Goal: Book appointment/travel/reservation

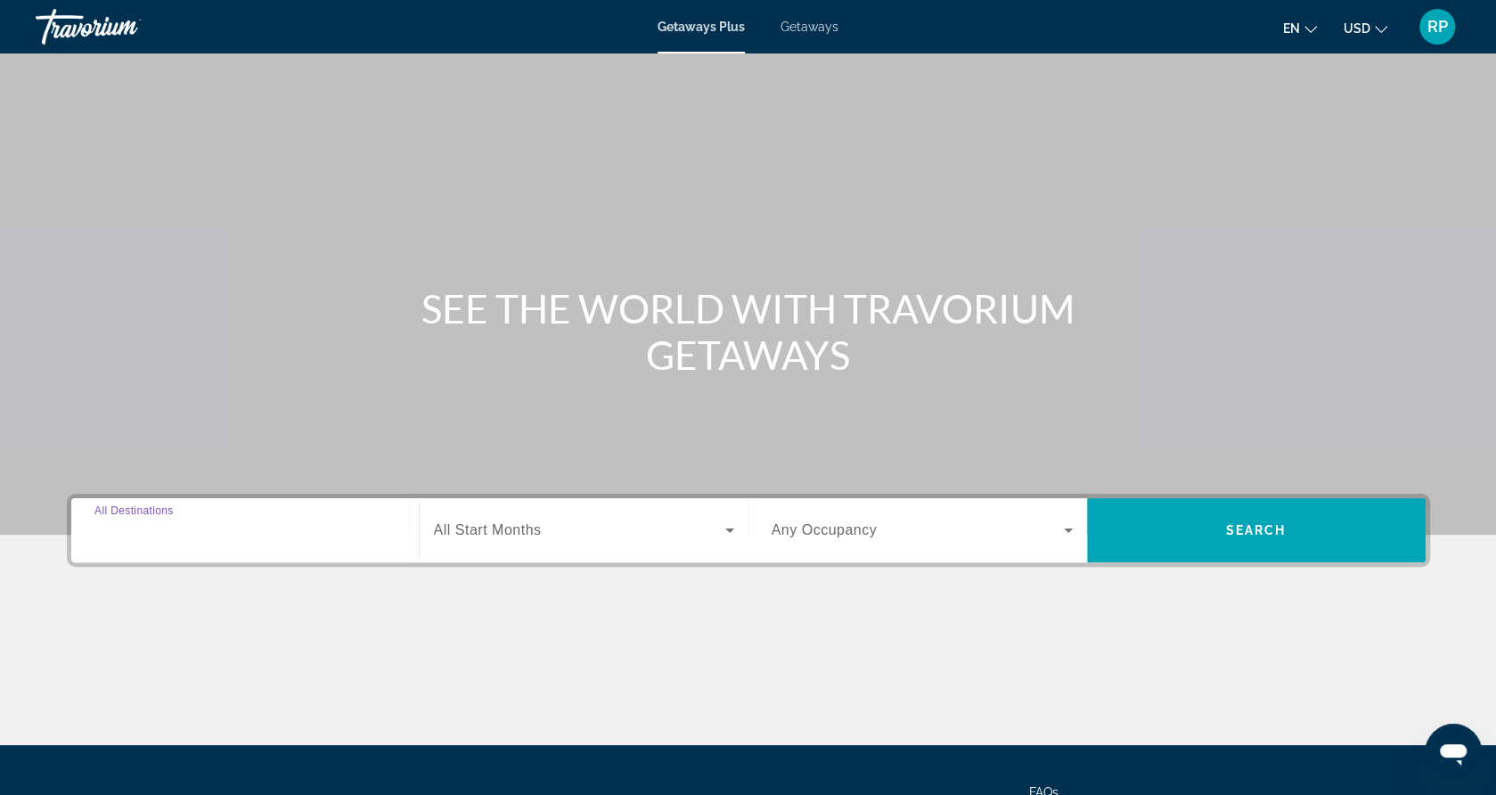
click at [289, 523] on input "Destination All Destinations" at bounding box center [244, 530] width 301 height 21
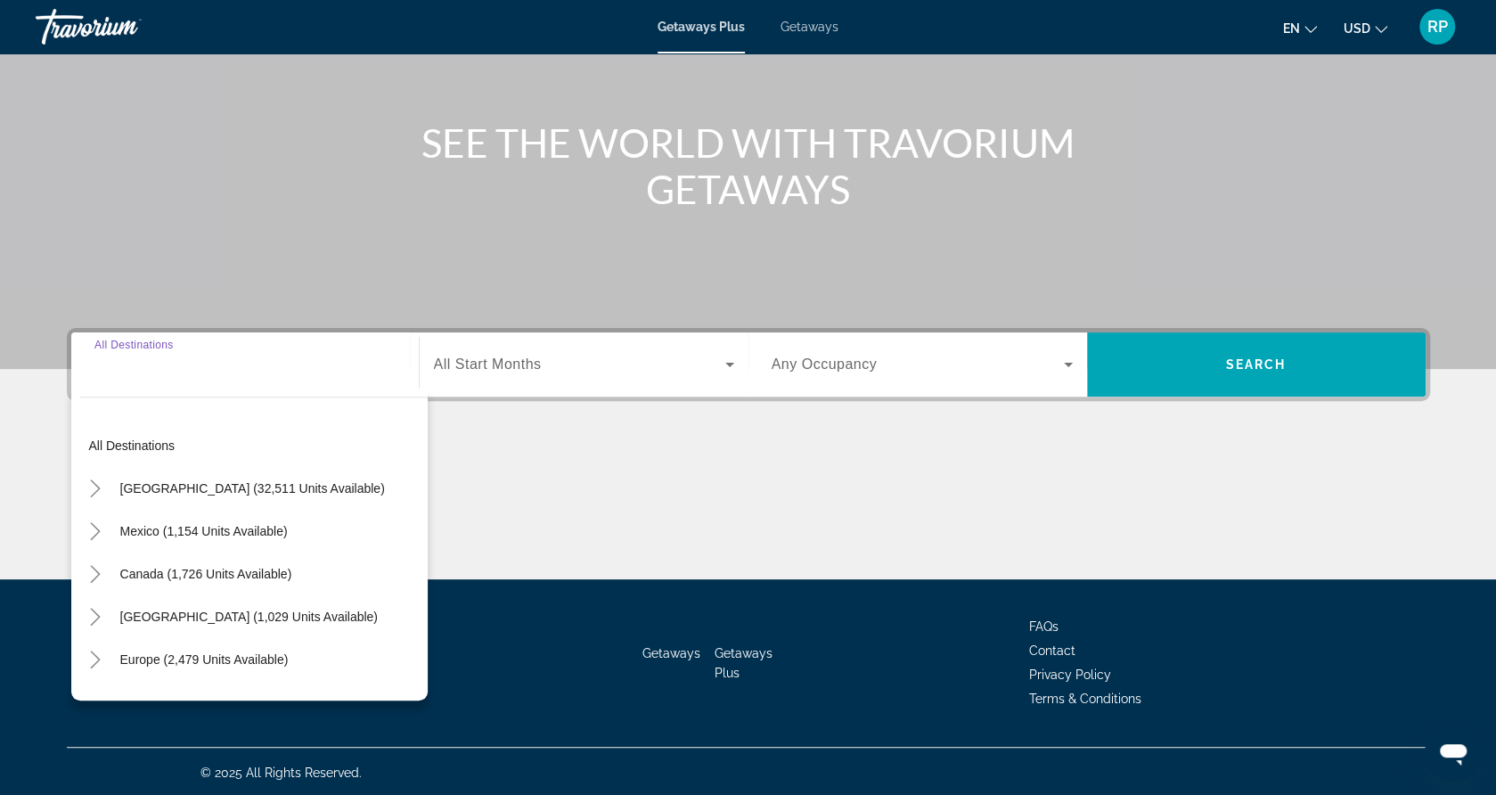
scroll to position [168, 0]
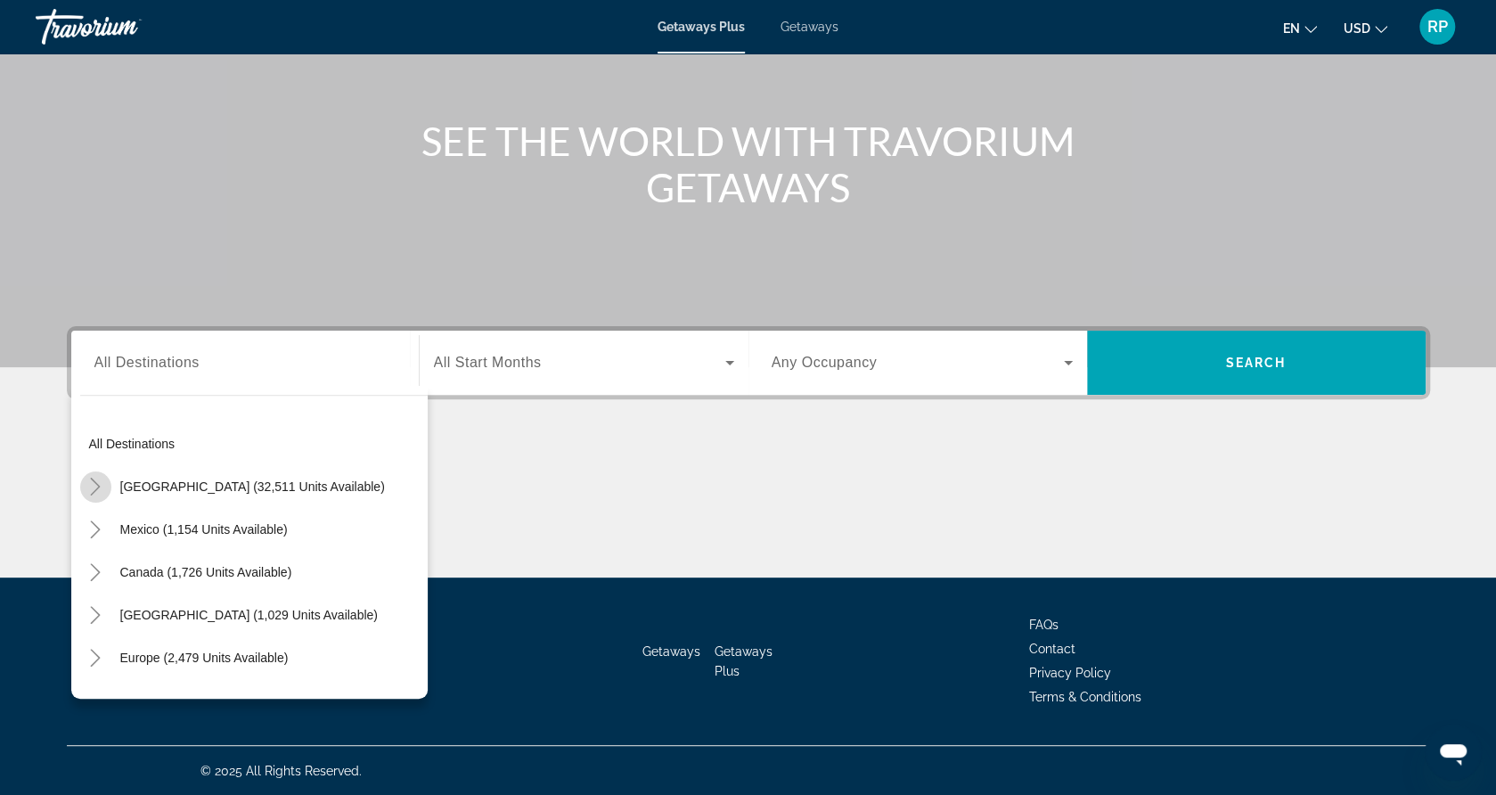
click at [93, 491] on icon "Toggle United States (32,511 units available)" at bounding box center [96, 487] width 10 height 18
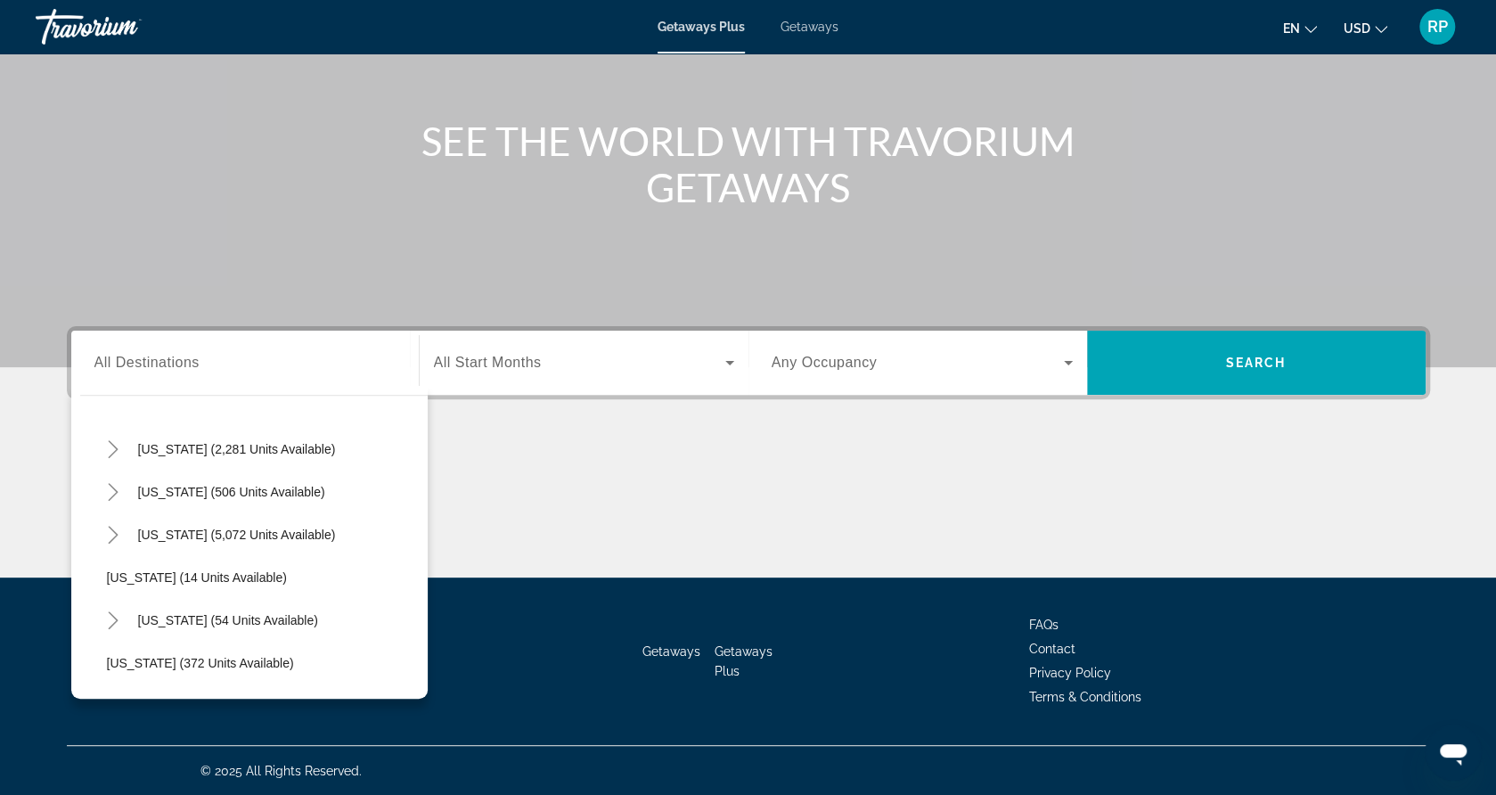
scroll to position [155, 0]
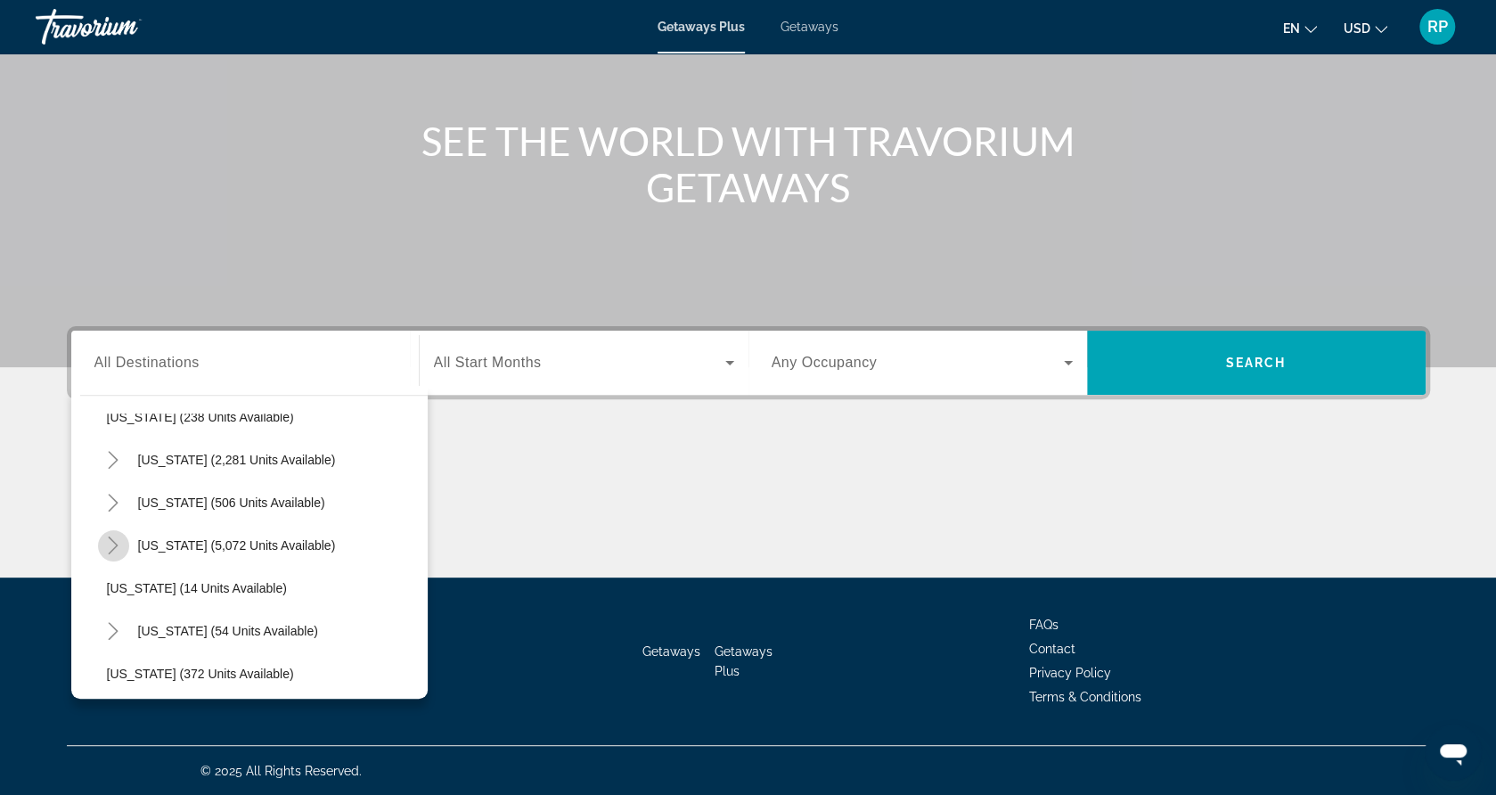
click at [111, 539] on icon "Toggle Florida (5,072 units available)" at bounding box center [113, 546] width 18 height 18
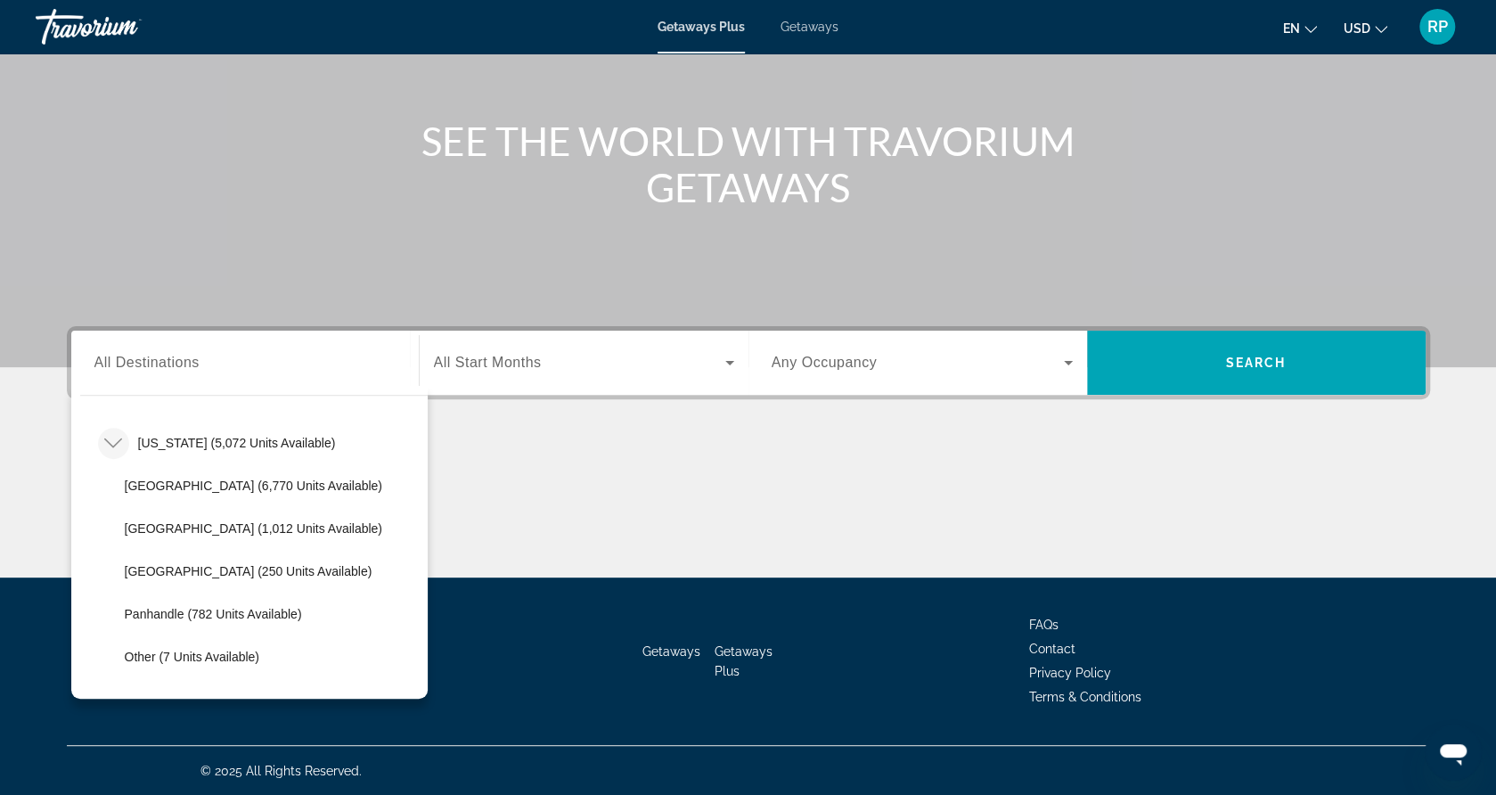
scroll to position [251, 0]
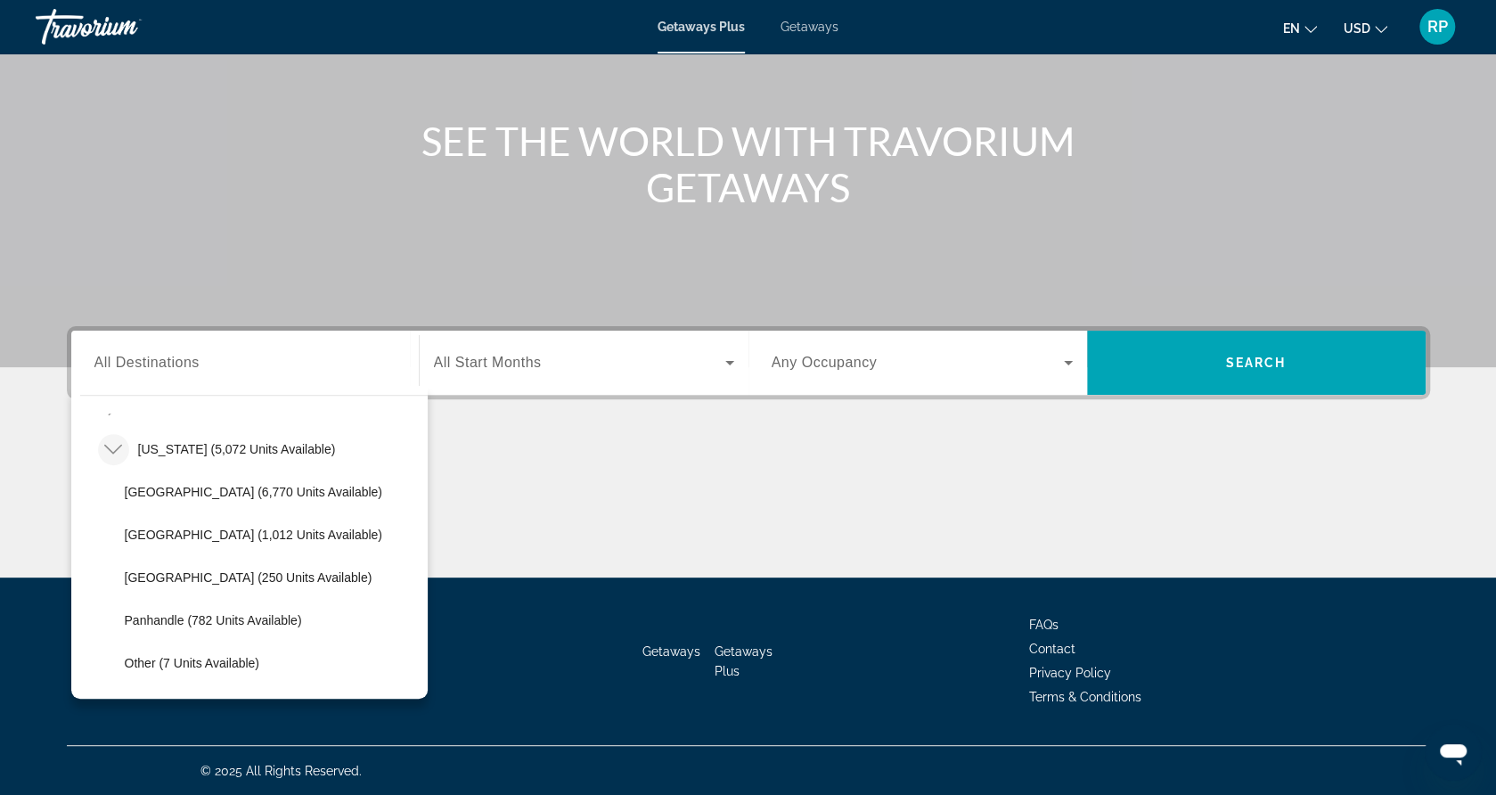
click at [176, 542] on span "Search widget" at bounding box center [272, 534] width 312 height 43
type input "**********"
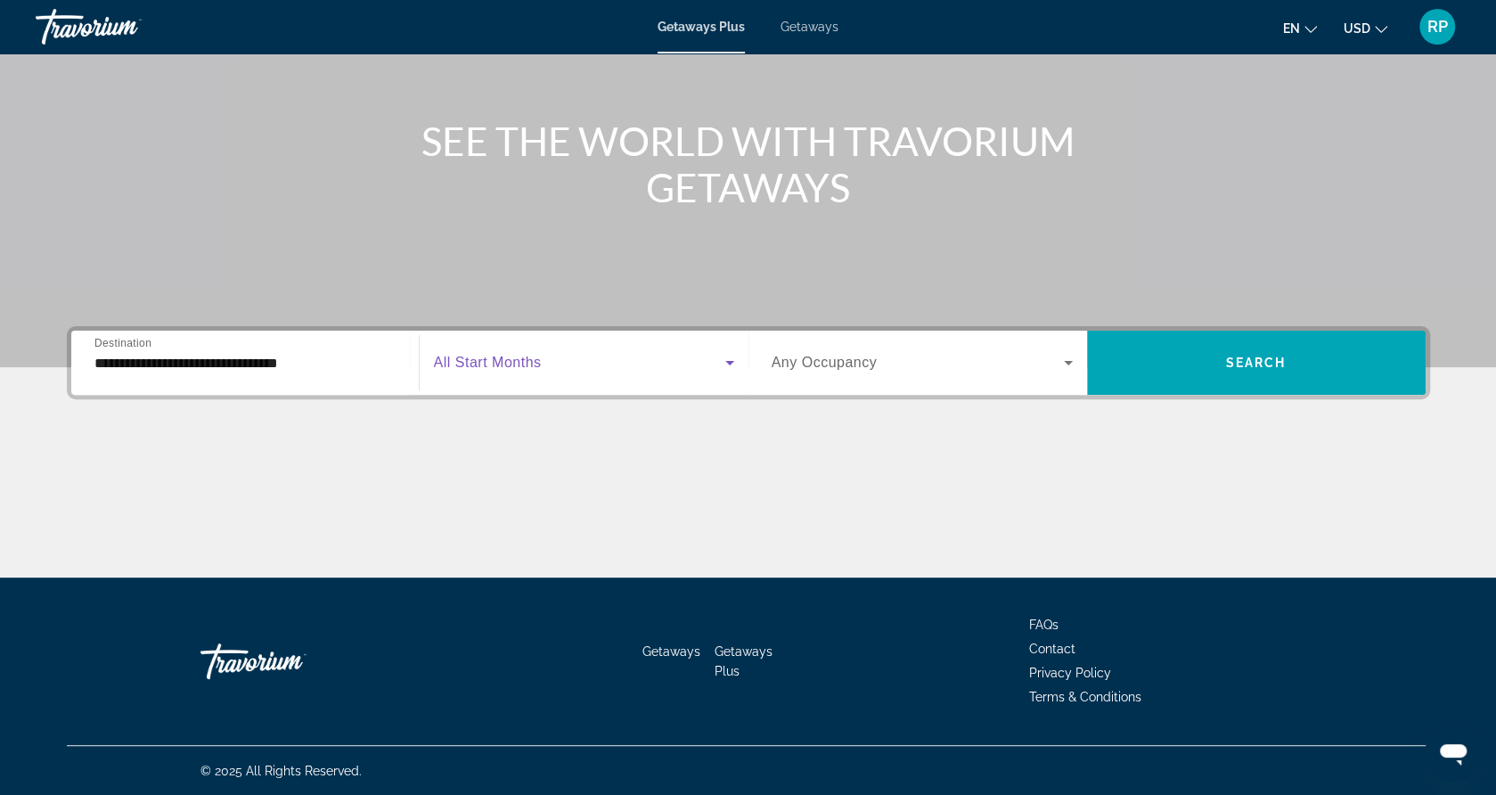
click at [608, 372] on span "Search widget" at bounding box center [579, 362] width 291 height 21
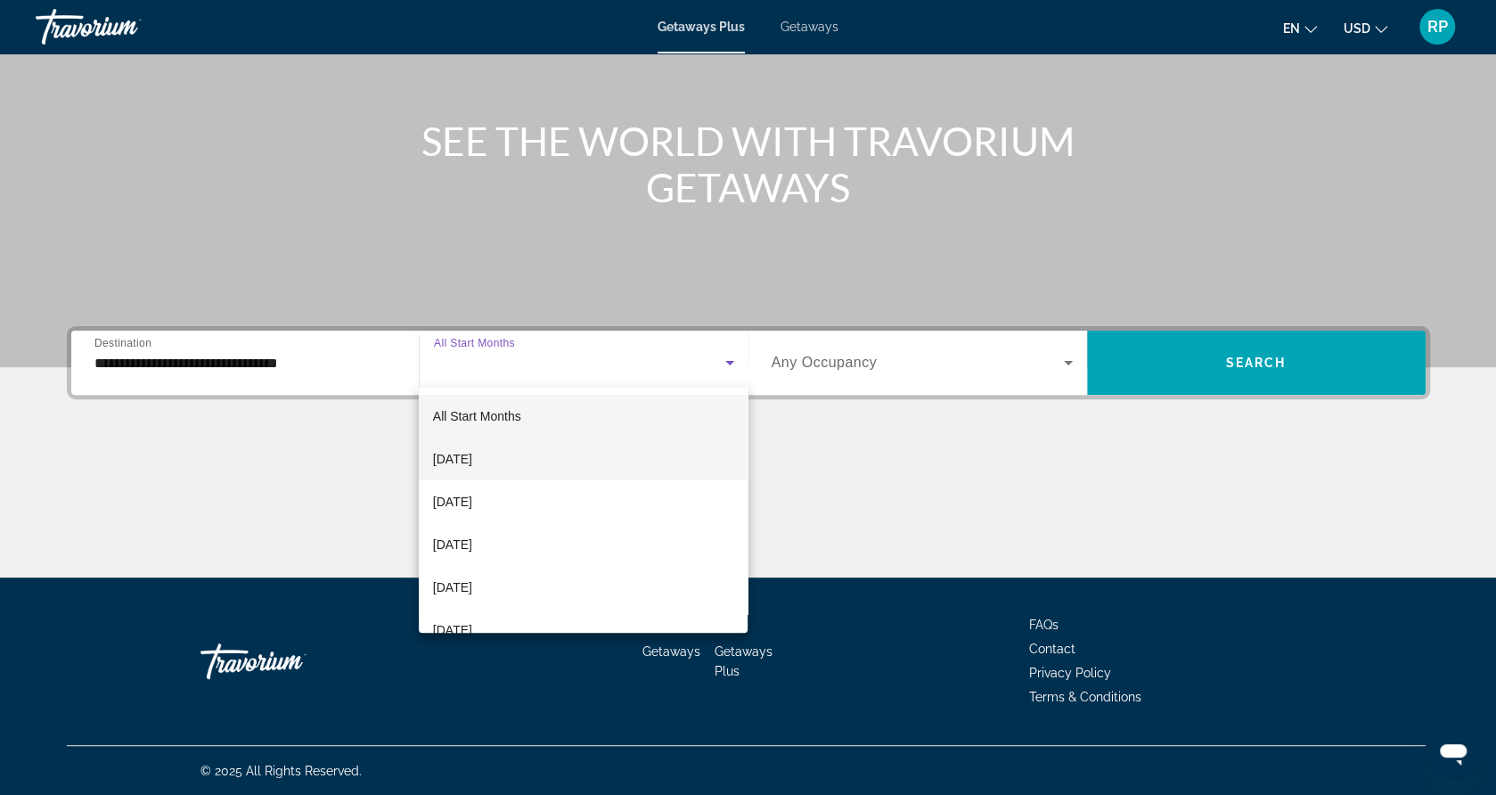
click at [535, 461] on mat-option "[DATE]" at bounding box center [584, 459] width 330 height 43
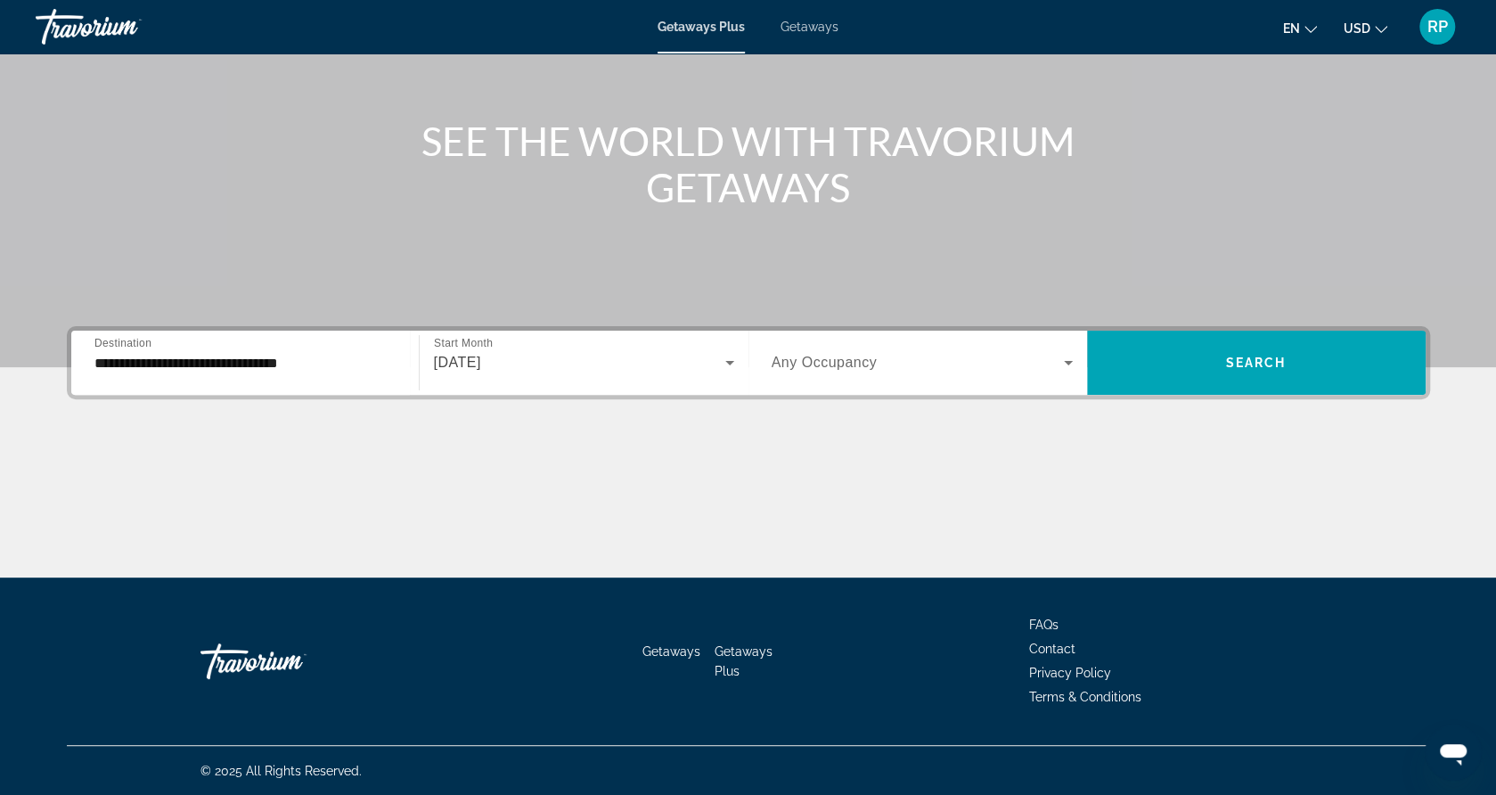
click at [980, 348] on div "Search widget" at bounding box center [922, 363] width 301 height 50
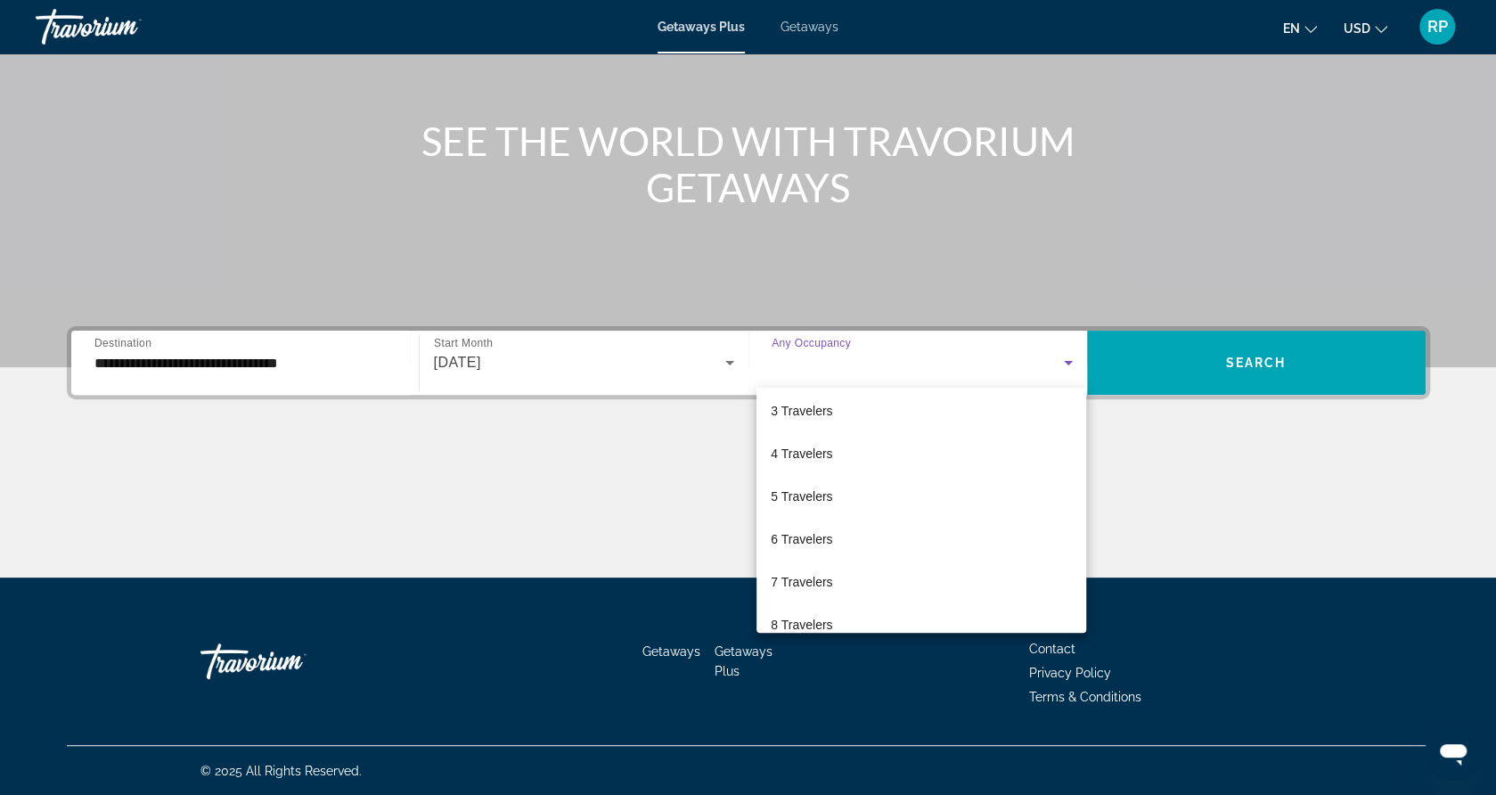
scroll to position [107, 0]
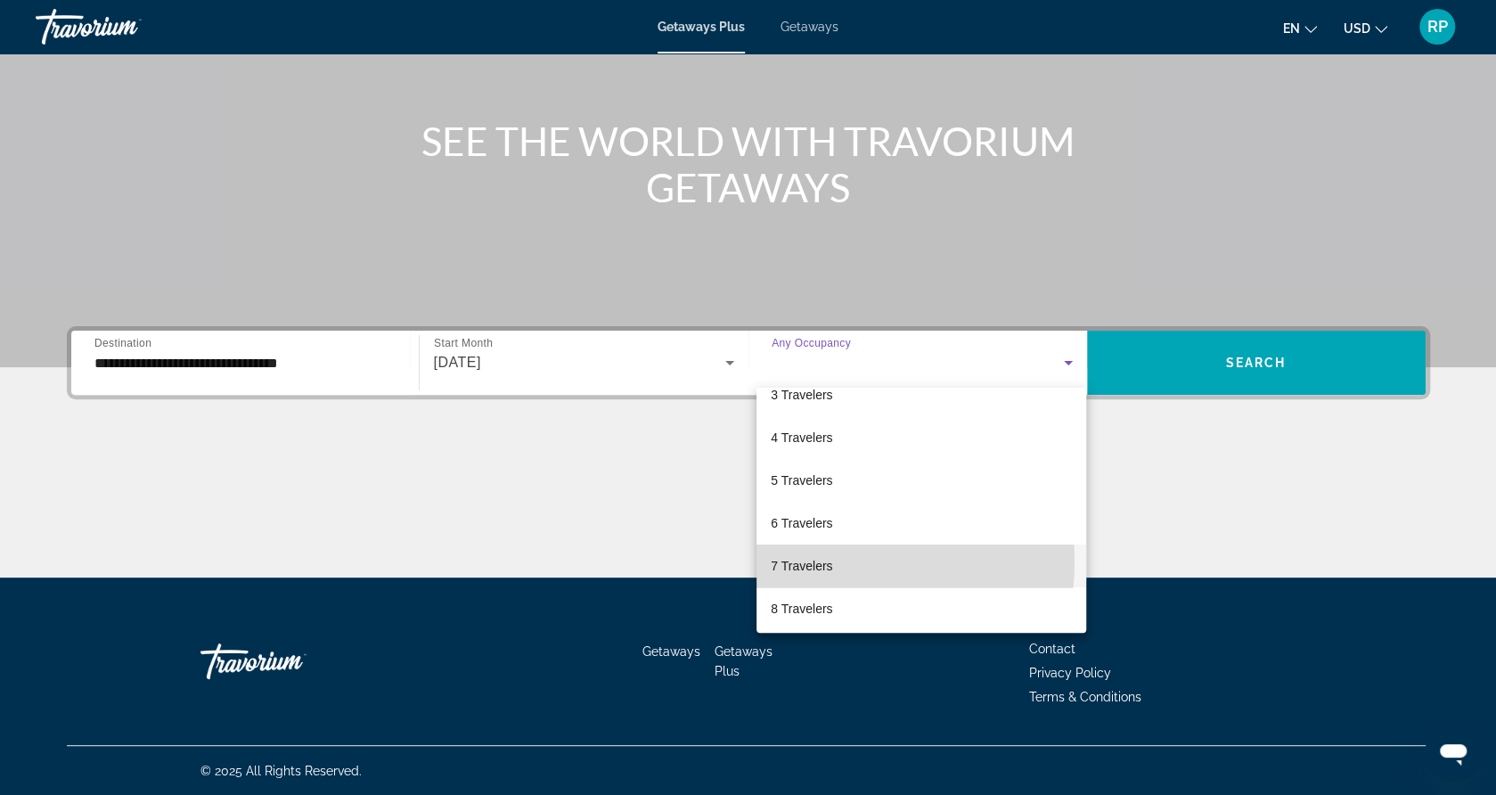
click at [820, 561] on span "7 Travelers" at bounding box center [801, 565] width 61 height 21
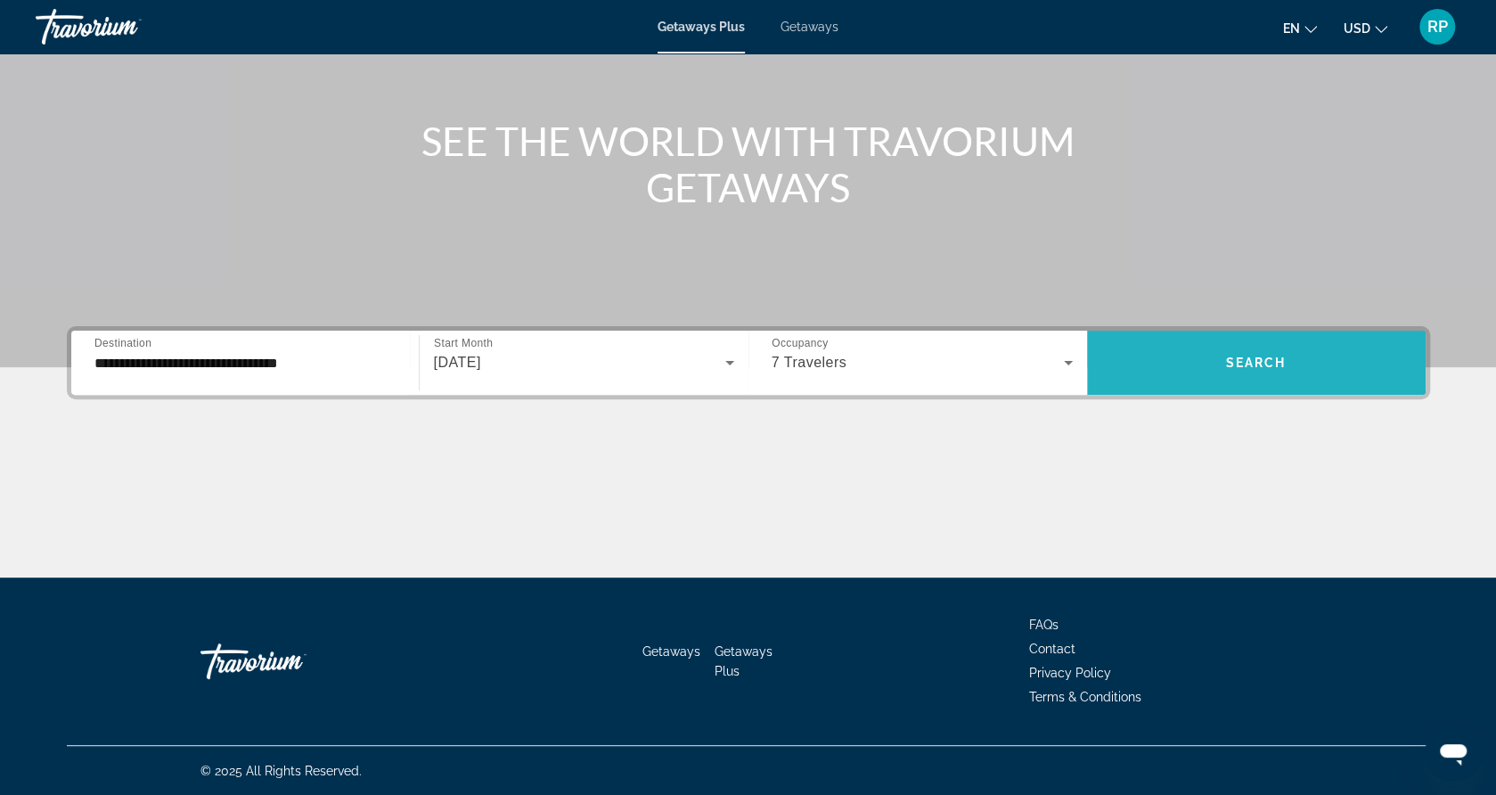
click at [1226, 363] on span "Search" at bounding box center [1256, 363] width 61 height 14
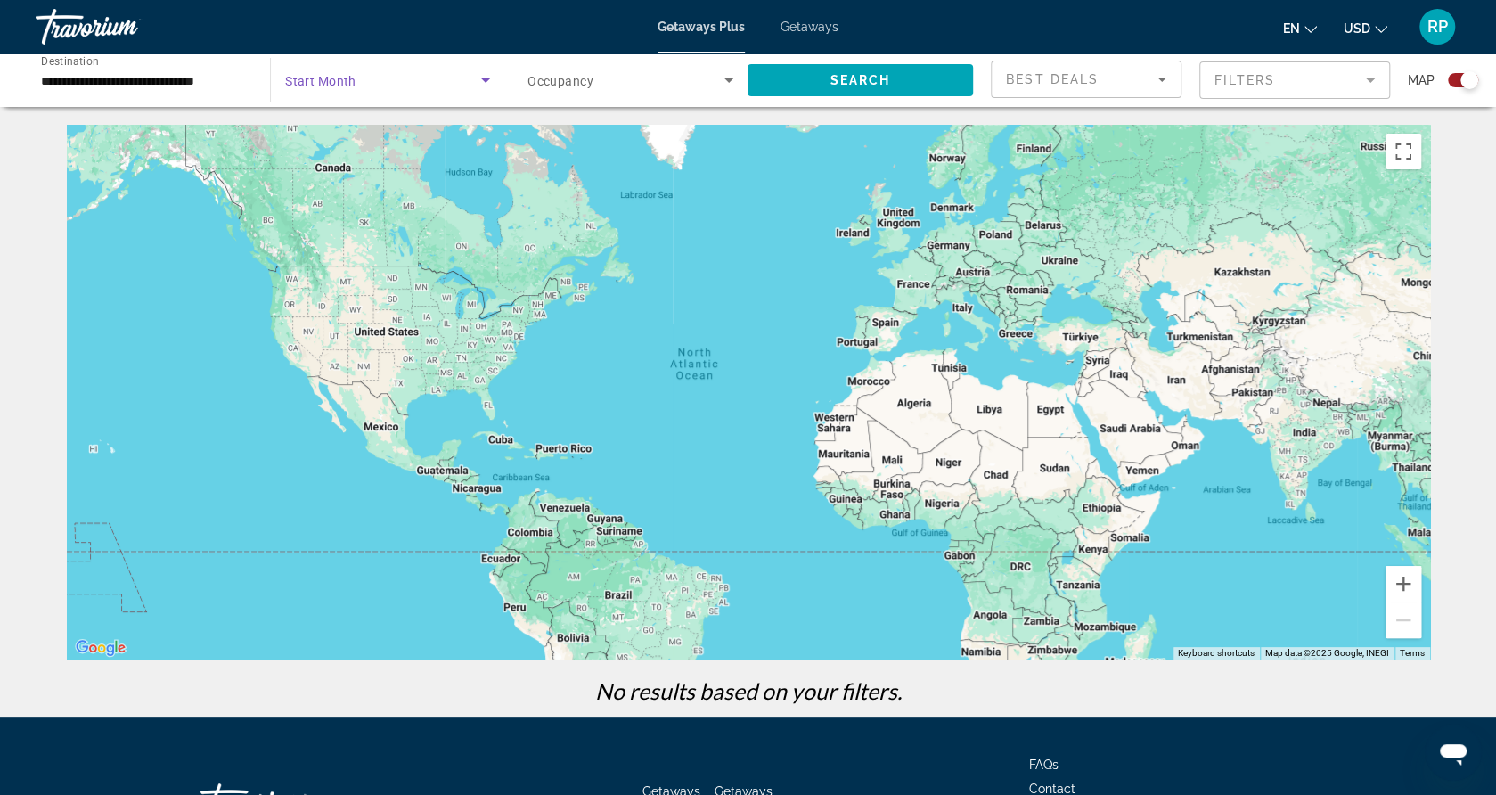
click at [432, 79] on span "Search widget" at bounding box center [383, 80] width 196 height 21
click at [410, 90] on div at bounding box center [748, 397] width 1496 height 795
click at [483, 414] on div "Main content" at bounding box center [749, 392] width 1364 height 535
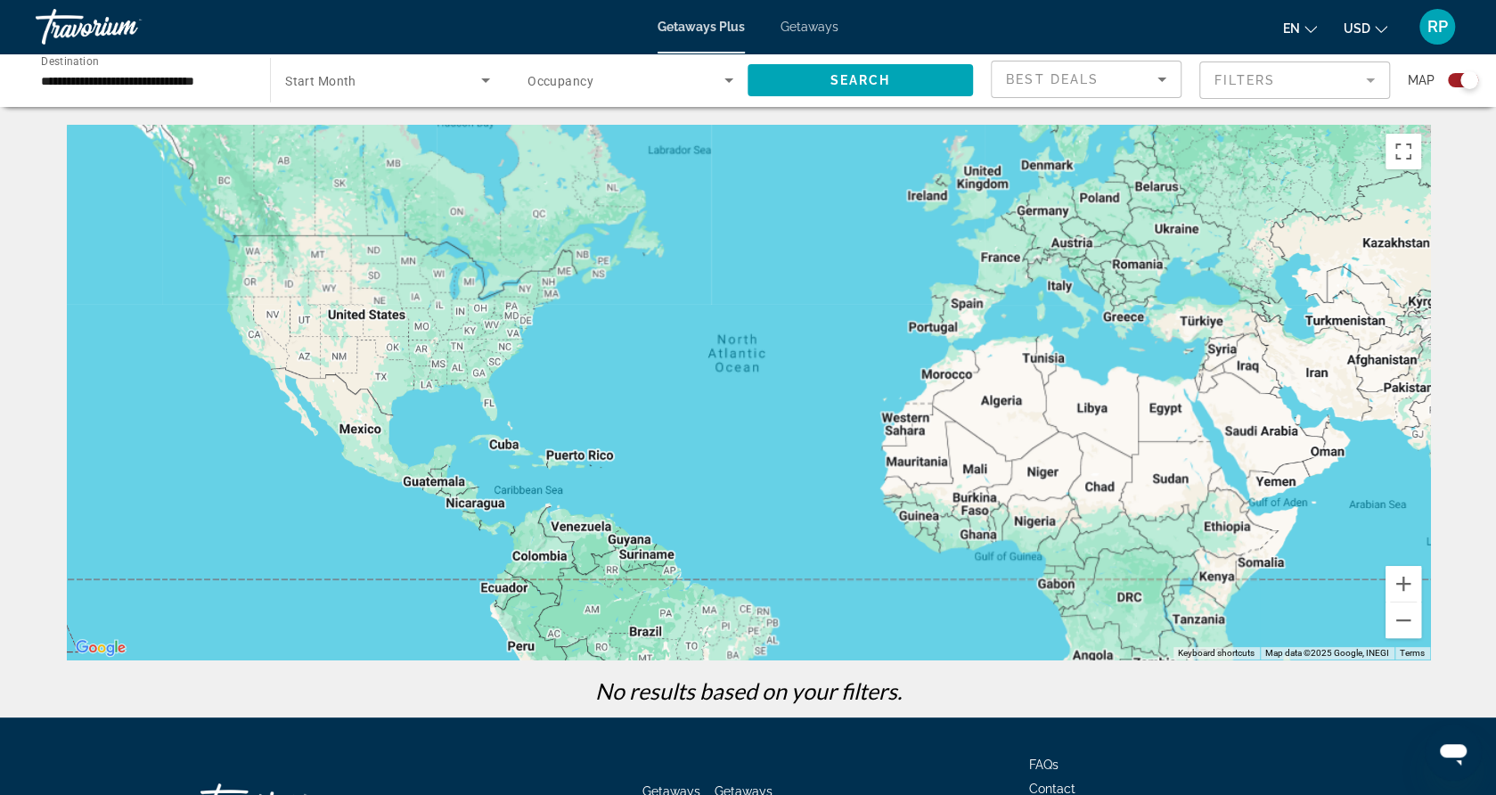
click at [483, 414] on div "Main content" at bounding box center [749, 392] width 1364 height 535
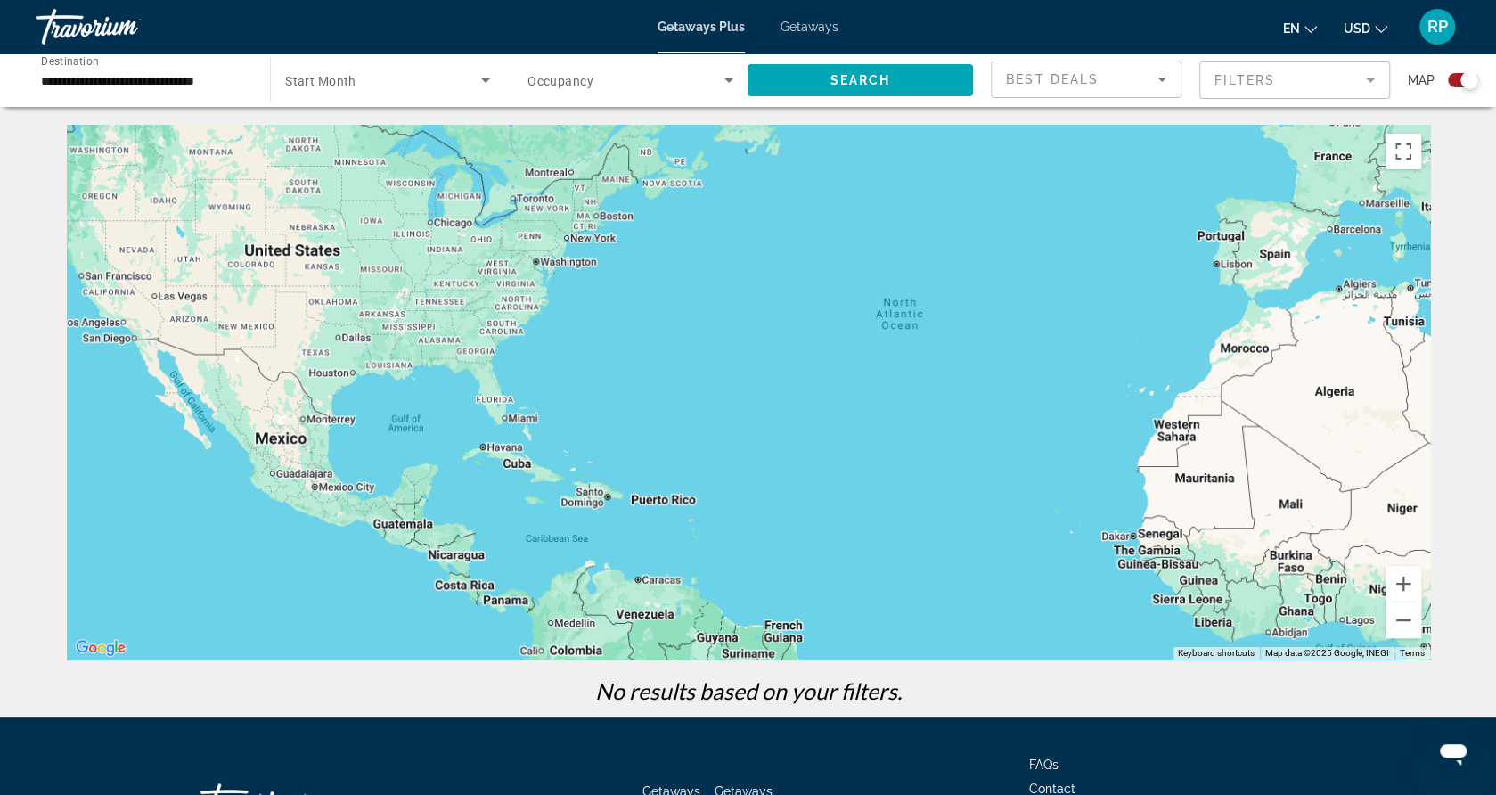
click at [483, 414] on div "Main content" at bounding box center [749, 392] width 1364 height 535
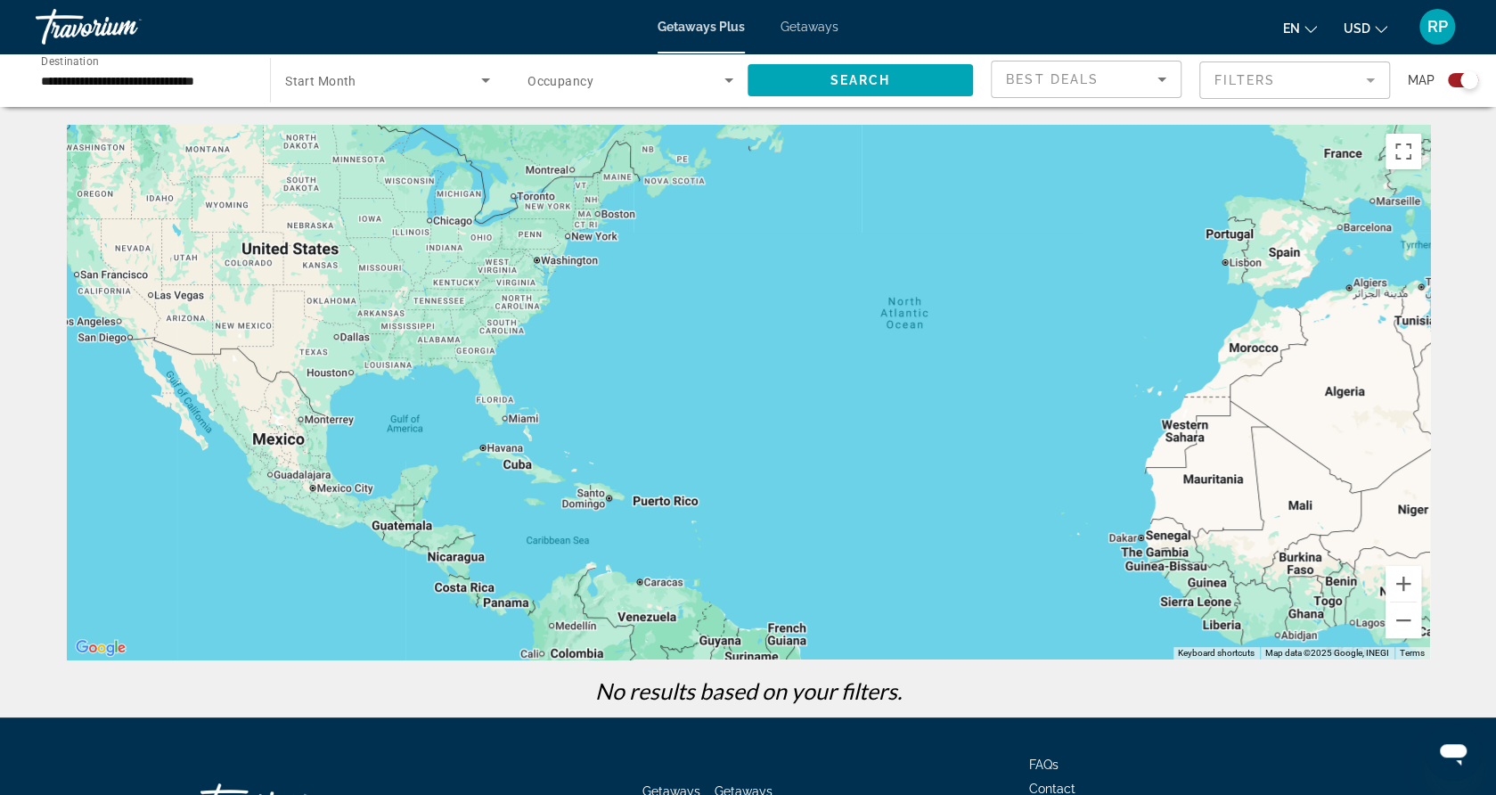
click at [483, 414] on div "Main content" at bounding box center [749, 392] width 1364 height 535
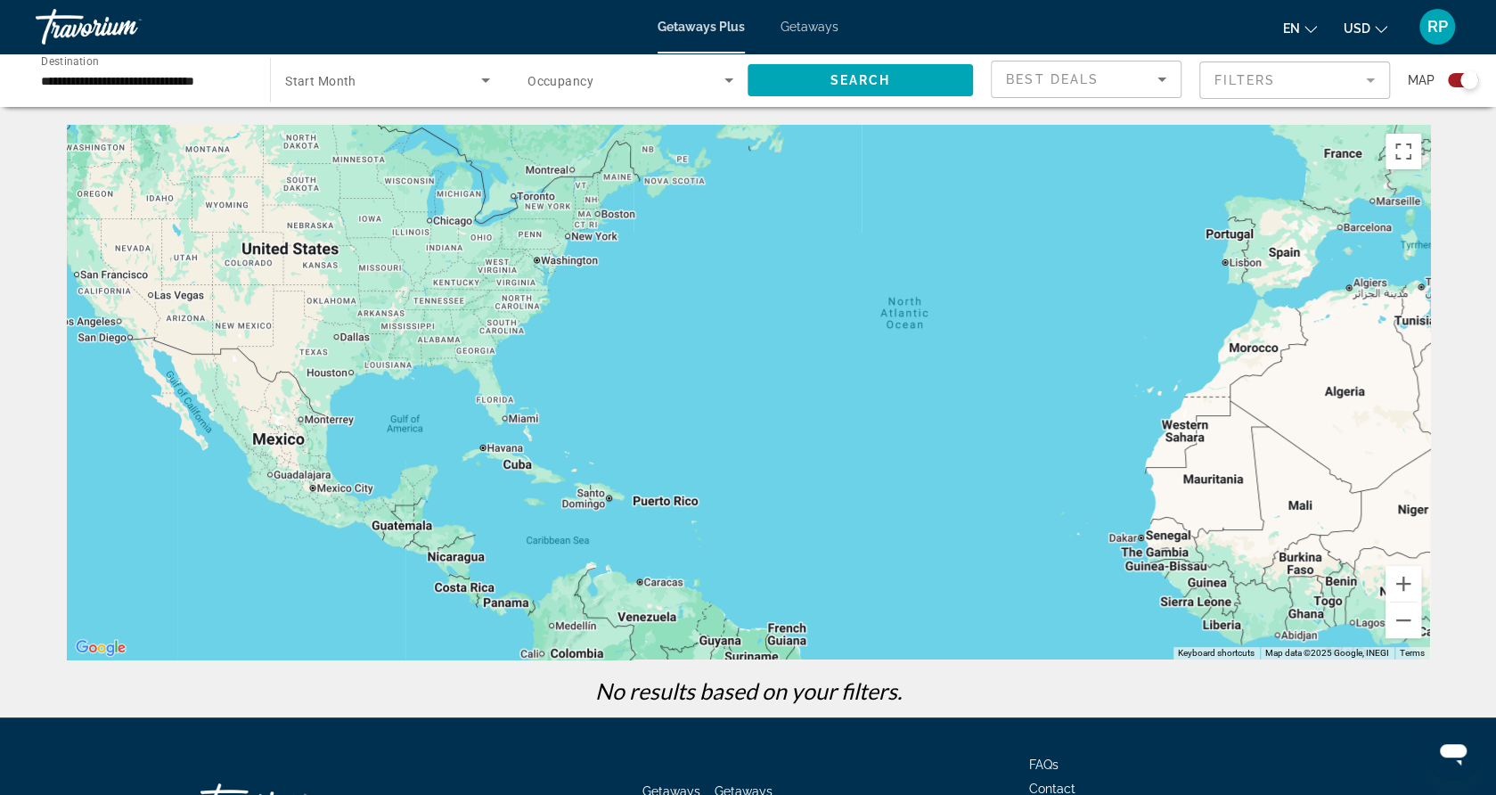
click at [483, 414] on div "Main content" at bounding box center [749, 392] width 1364 height 535
drag, startPoint x: 483, startPoint y: 414, endPoint x: 865, endPoint y: 266, distance: 409.1
click at [865, 266] on div "Main content" at bounding box center [749, 392] width 1364 height 535
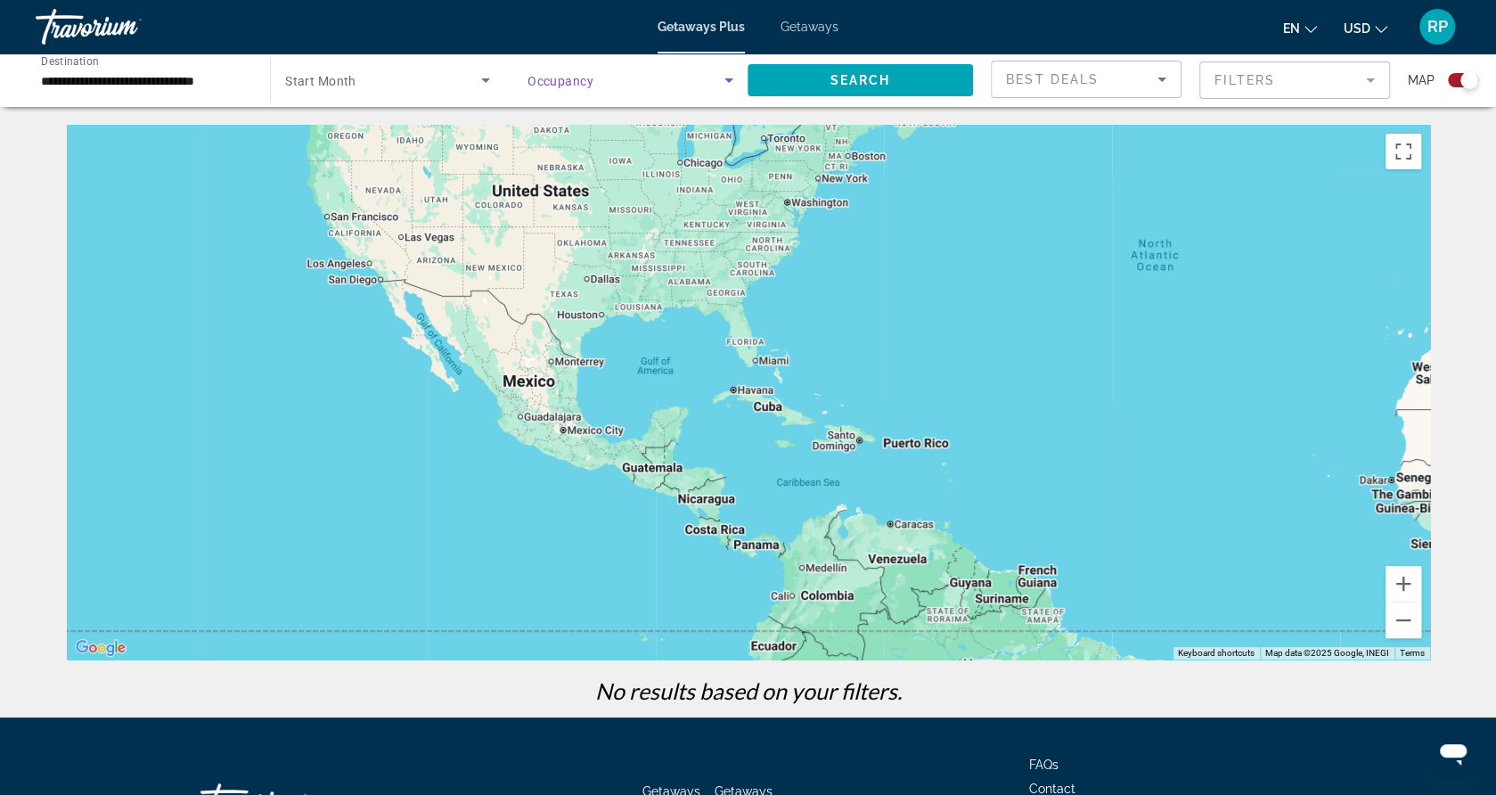
click at [720, 70] on icon "Search widget" at bounding box center [728, 80] width 21 height 21
click at [807, 32] on div at bounding box center [748, 397] width 1496 height 795
click at [807, 32] on span "Getaways" at bounding box center [810, 27] width 58 height 14
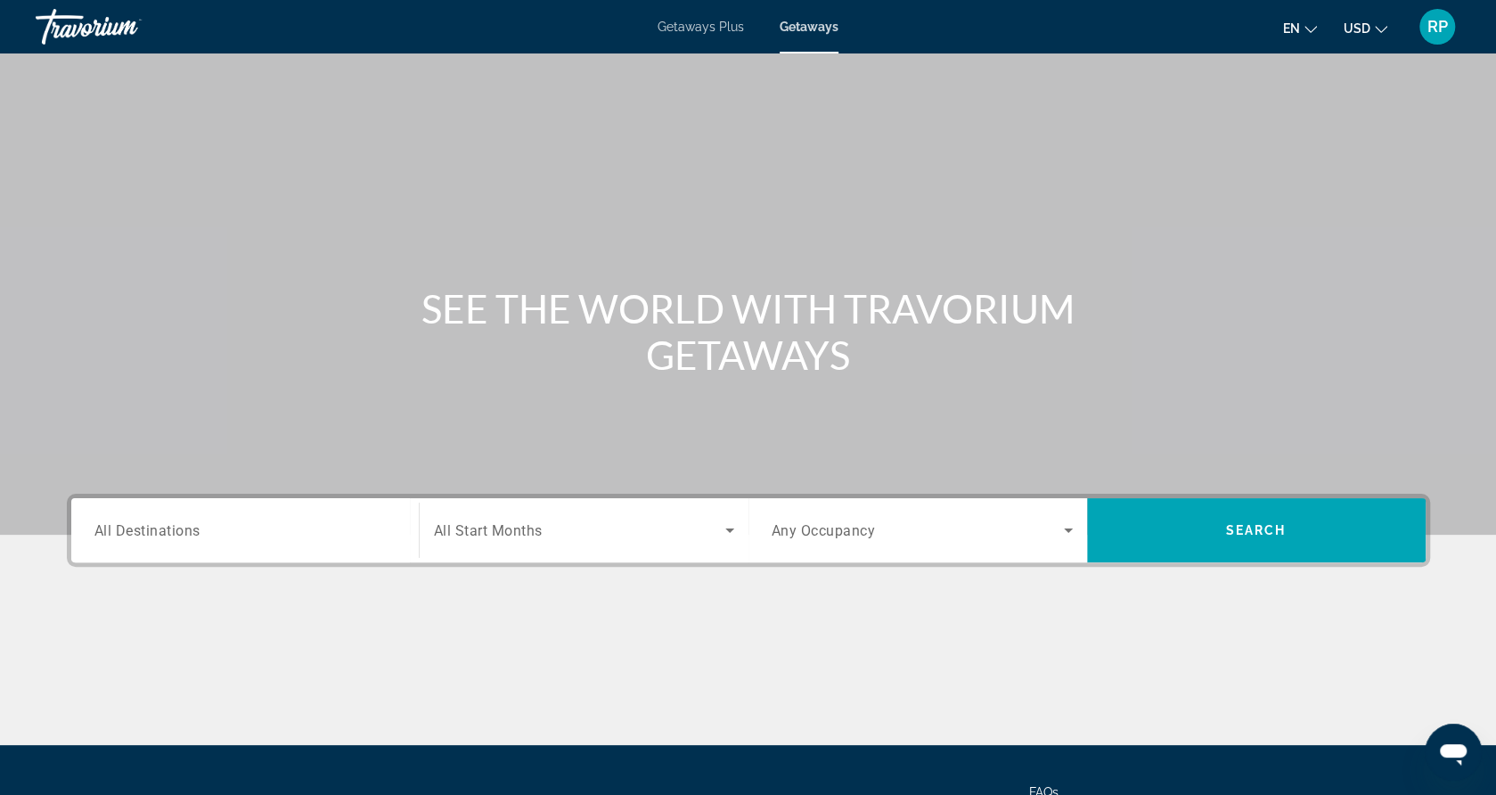
click at [332, 543] on div "Search widget" at bounding box center [244, 530] width 301 height 51
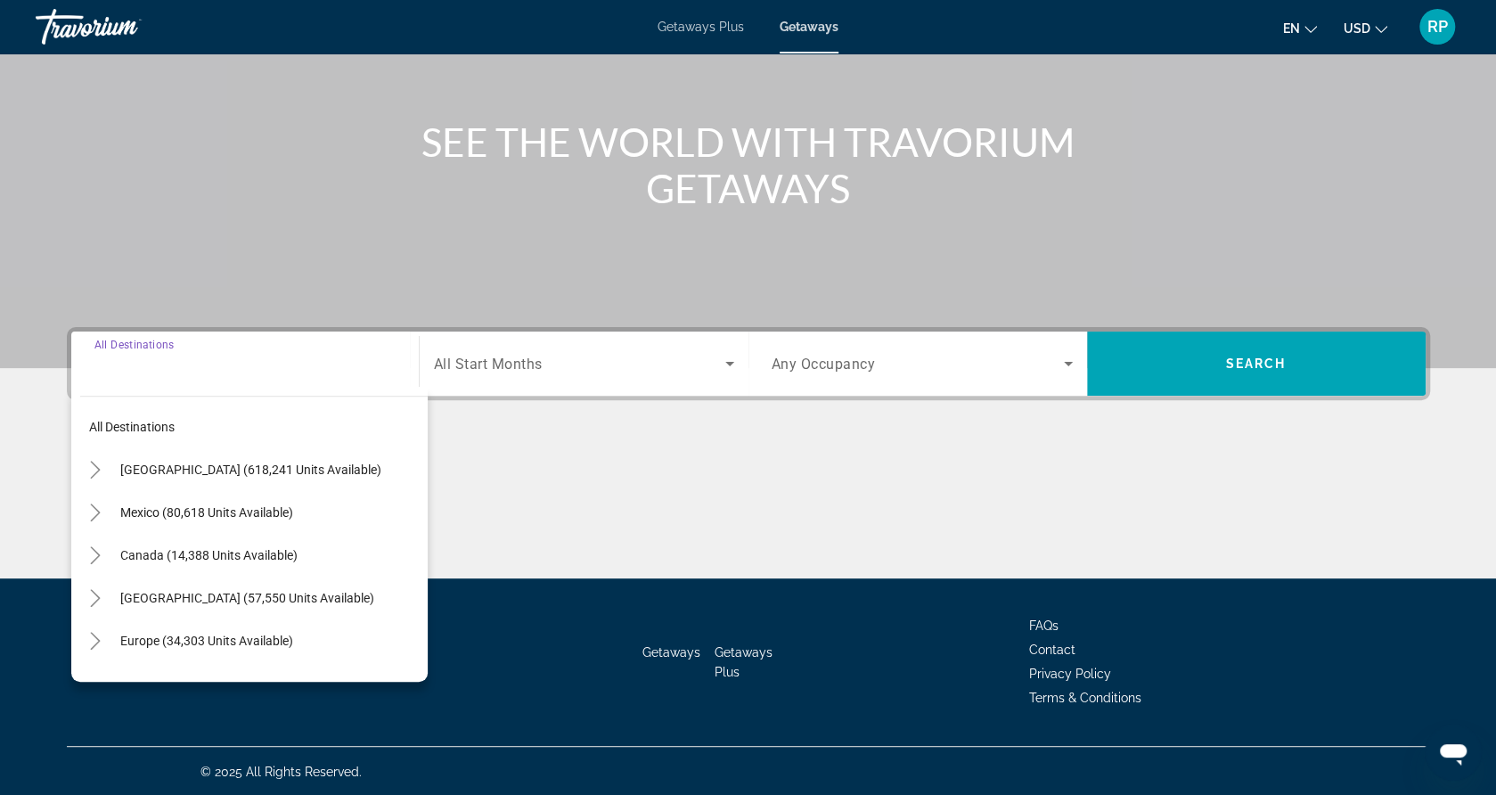
scroll to position [168, 0]
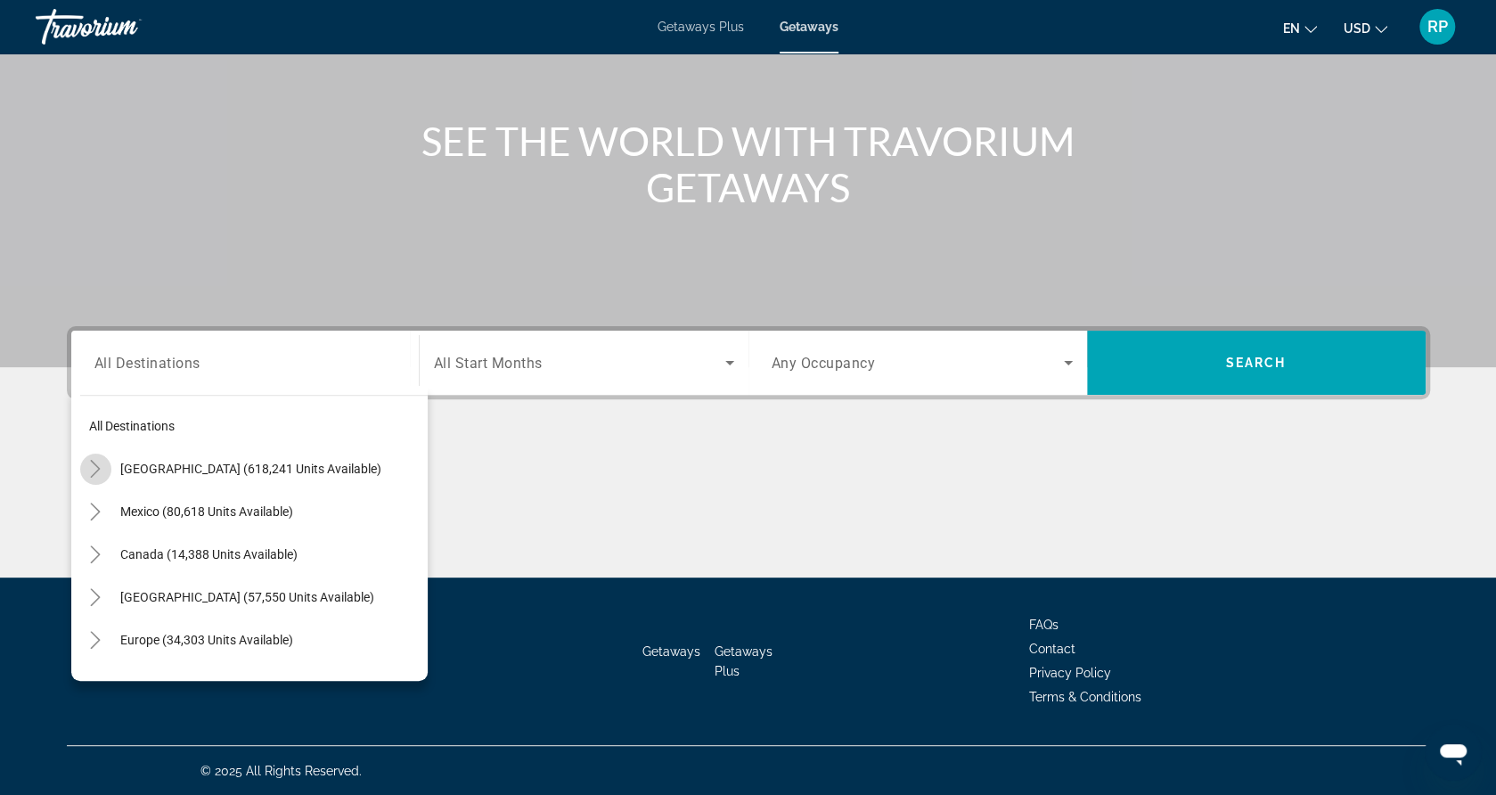
click at [101, 469] on icon "Toggle United States (618,241 units available)" at bounding box center [95, 469] width 18 height 18
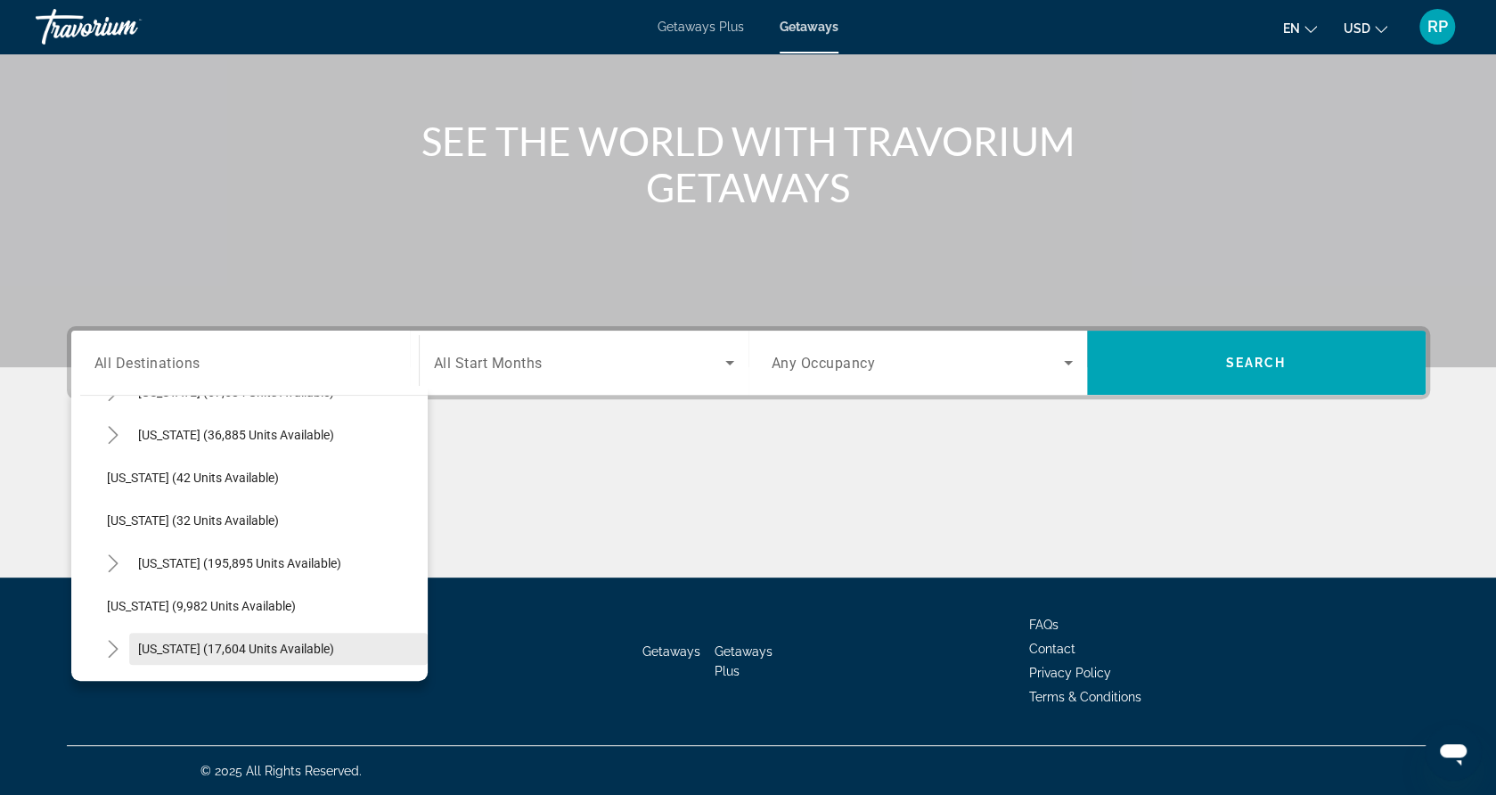
scroll to position [230, 0]
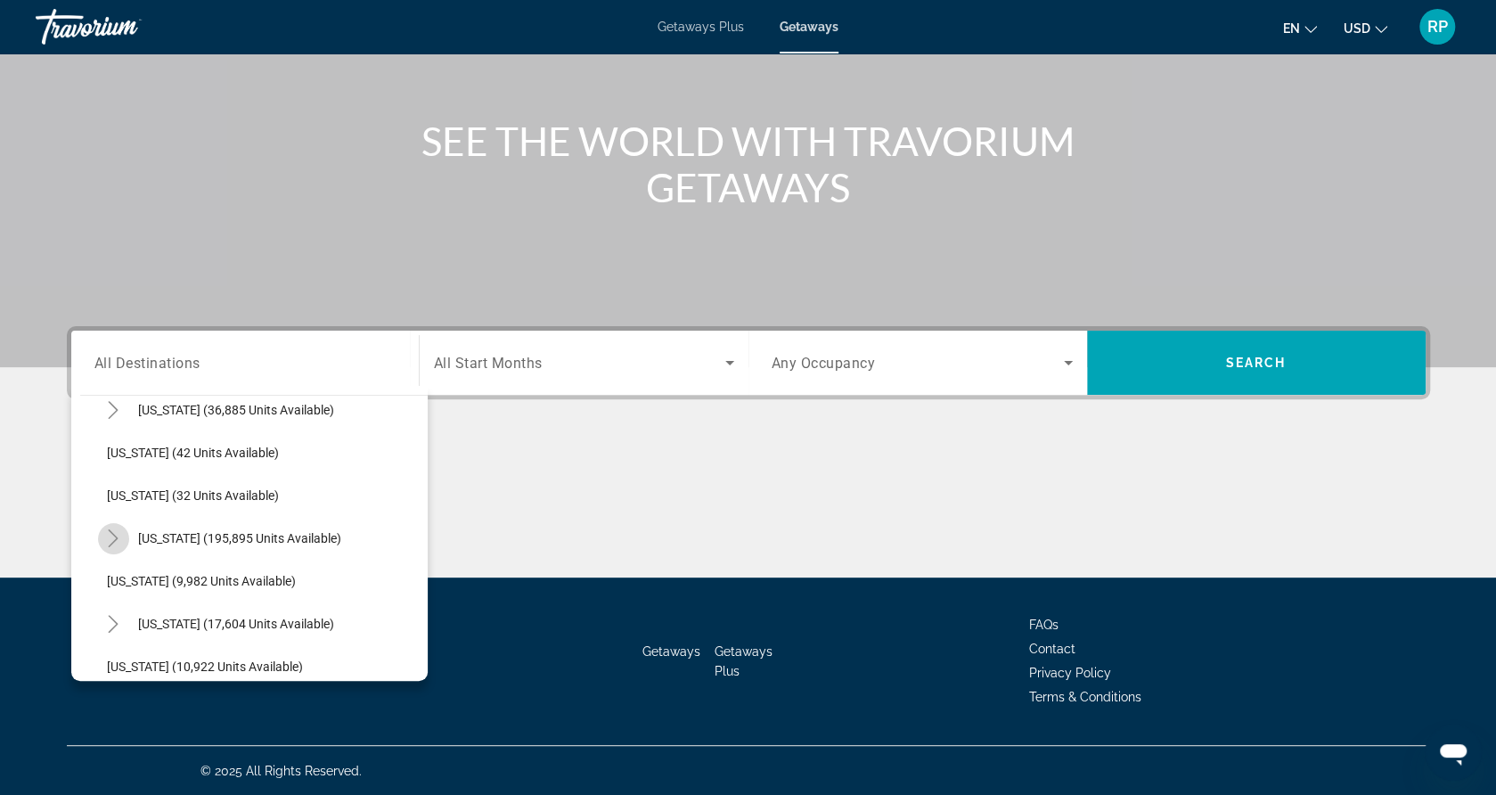
click at [104, 537] on icon "Toggle Florida (195,895 units available)" at bounding box center [113, 538] width 18 height 18
click at [258, 619] on span "[GEOGRAPHIC_DATA] (54,674 units available)" at bounding box center [252, 624] width 254 height 14
type input "**********"
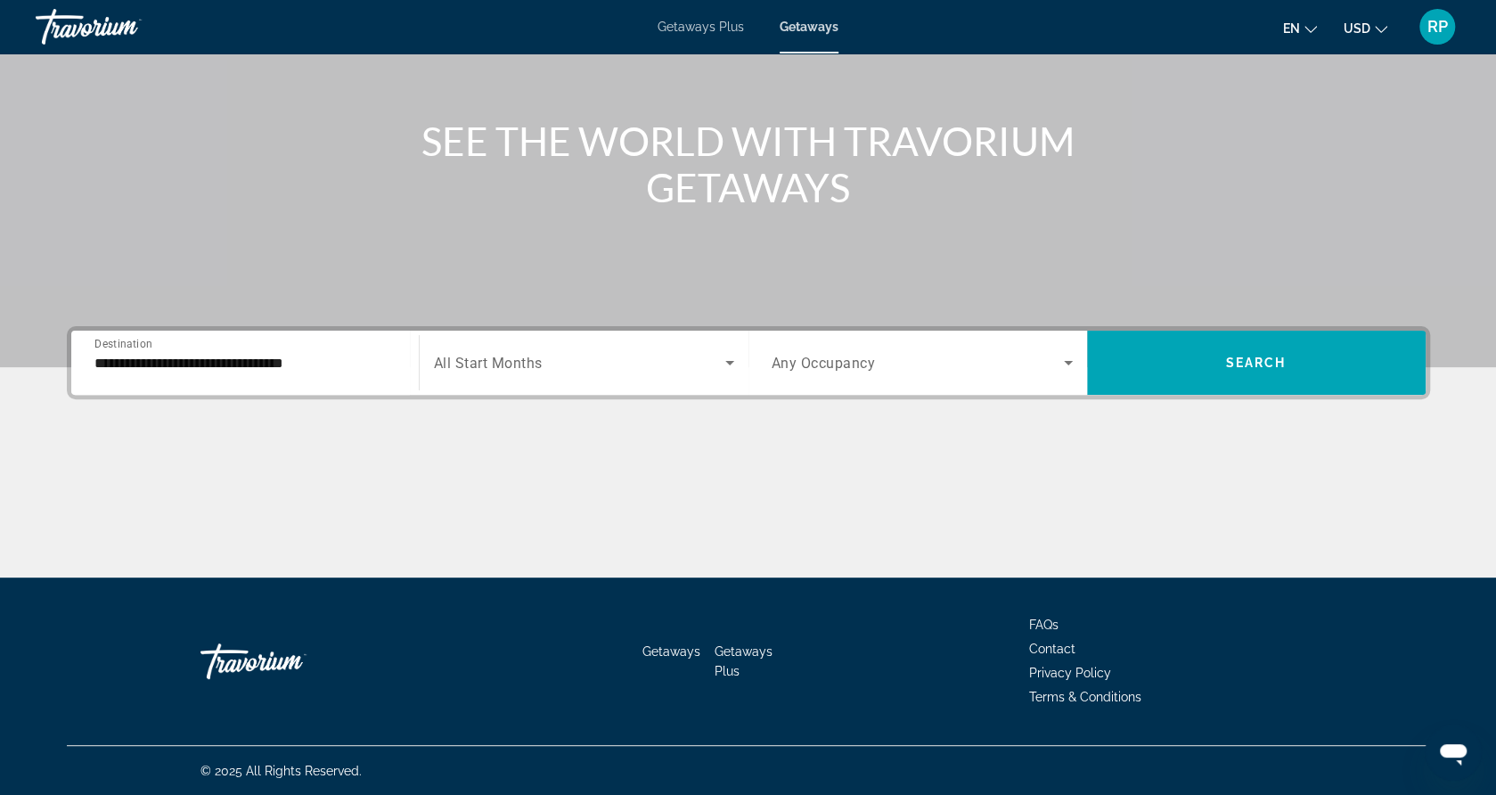
click at [666, 376] on div "Search widget" at bounding box center [584, 363] width 300 height 50
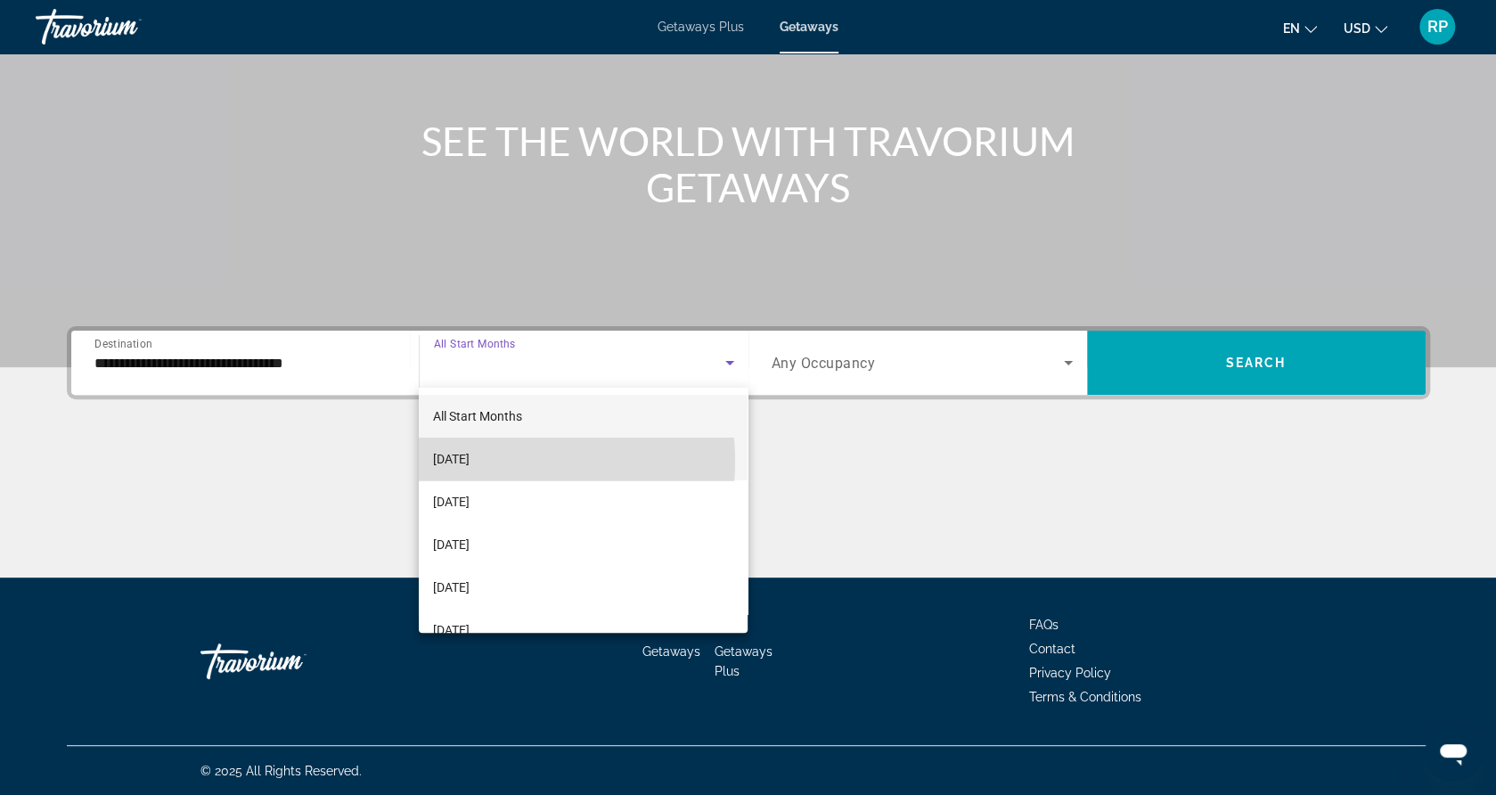
click at [470, 461] on span "[DATE]" at bounding box center [451, 458] width 37 height 21
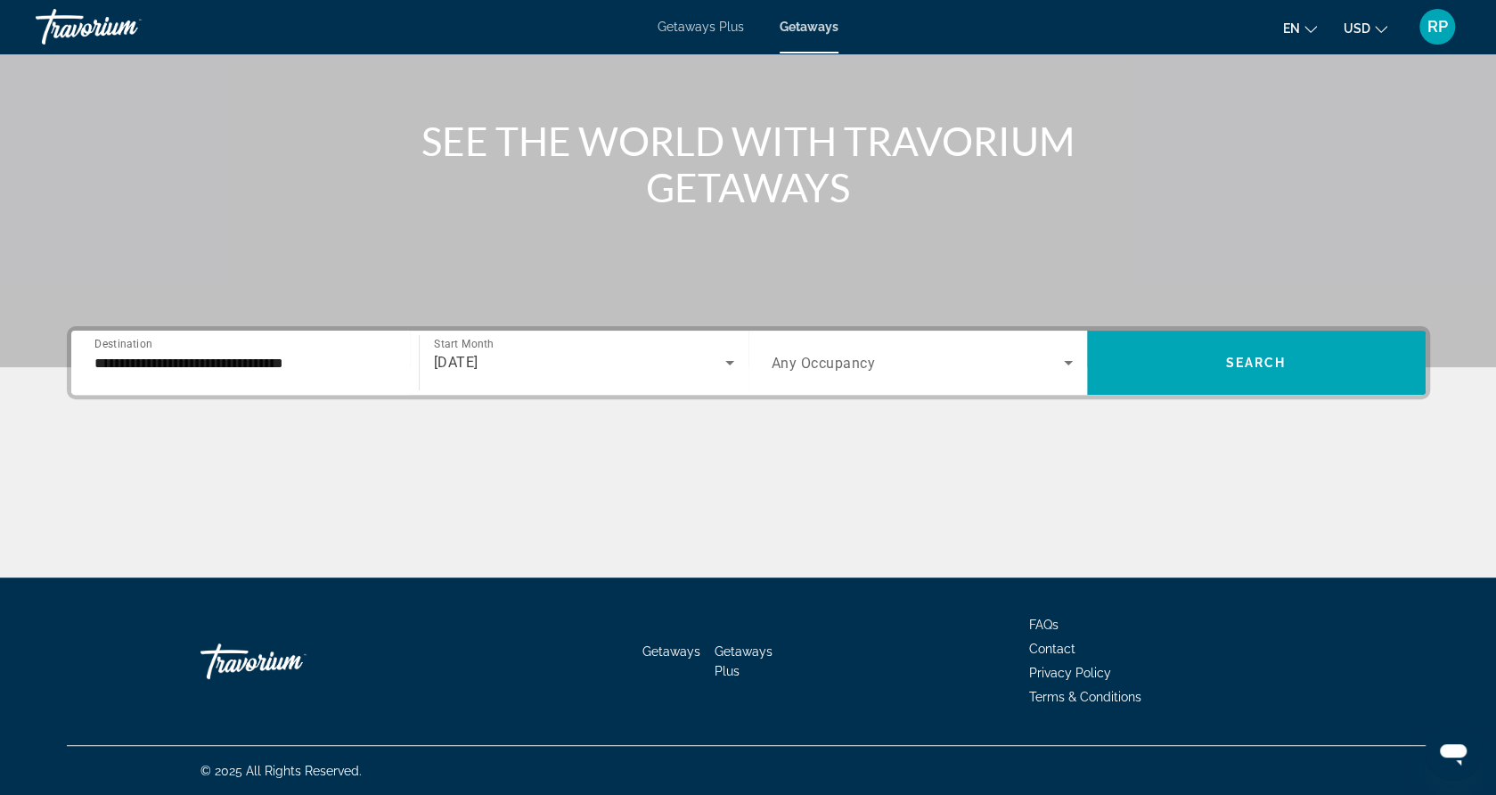
click at [900, 350] on div "Search widget" at bounding box center [922, 363] width 301 height 50
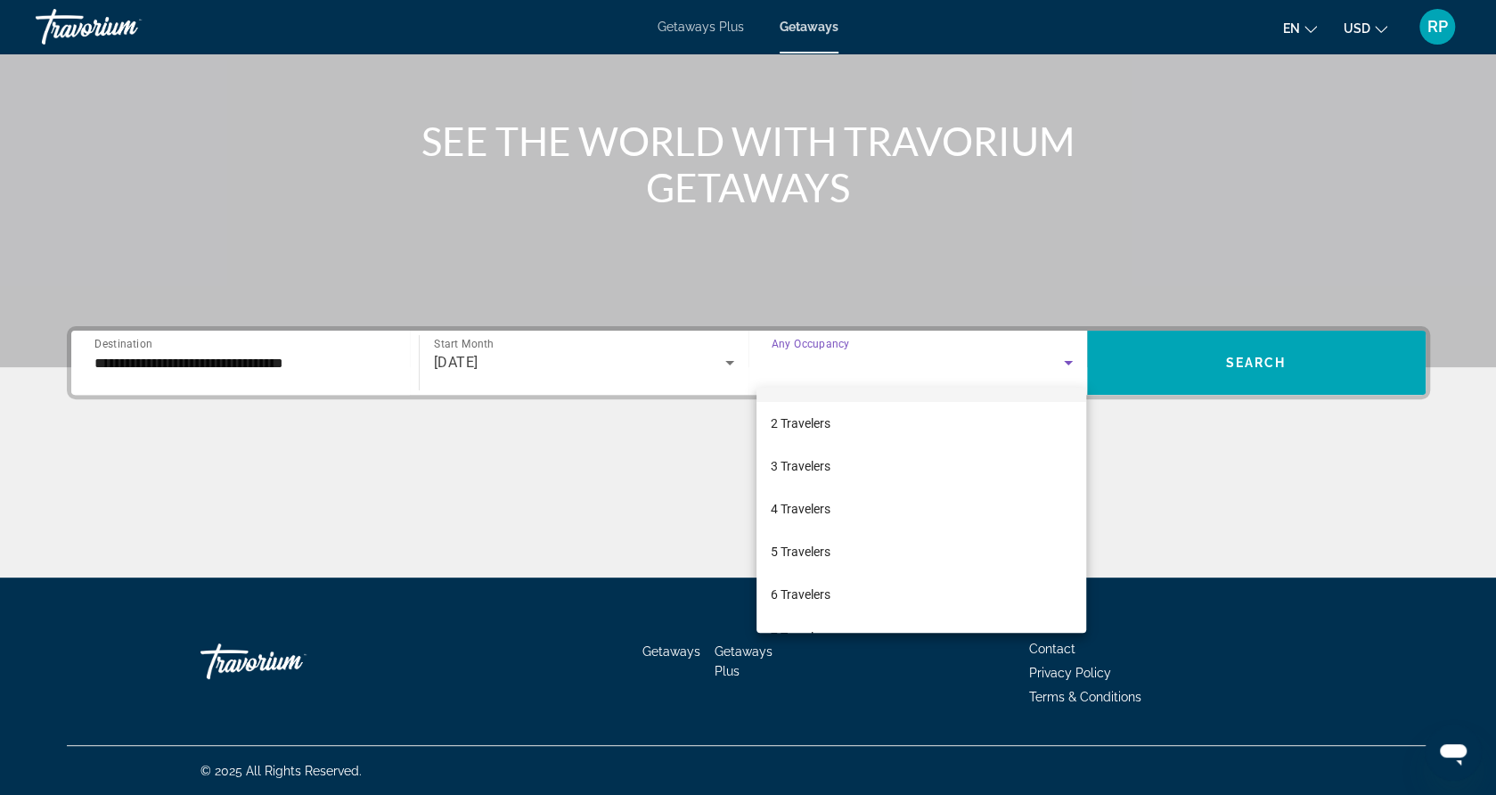
scroll to position [71, 0]
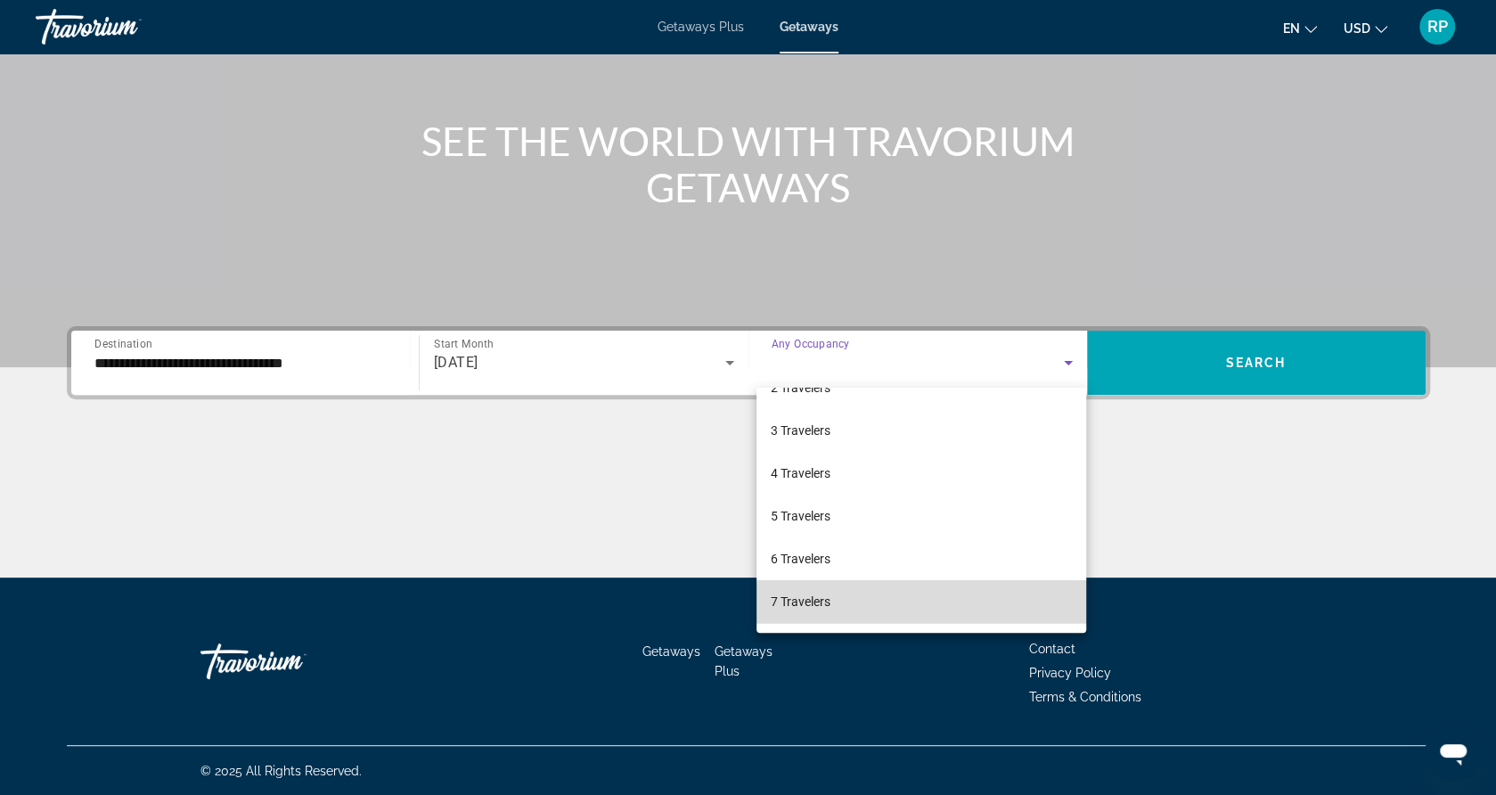
click at [1025, 616] on mat-option "7 Travelers" at bounding box center [922, 601] width 330 height 43
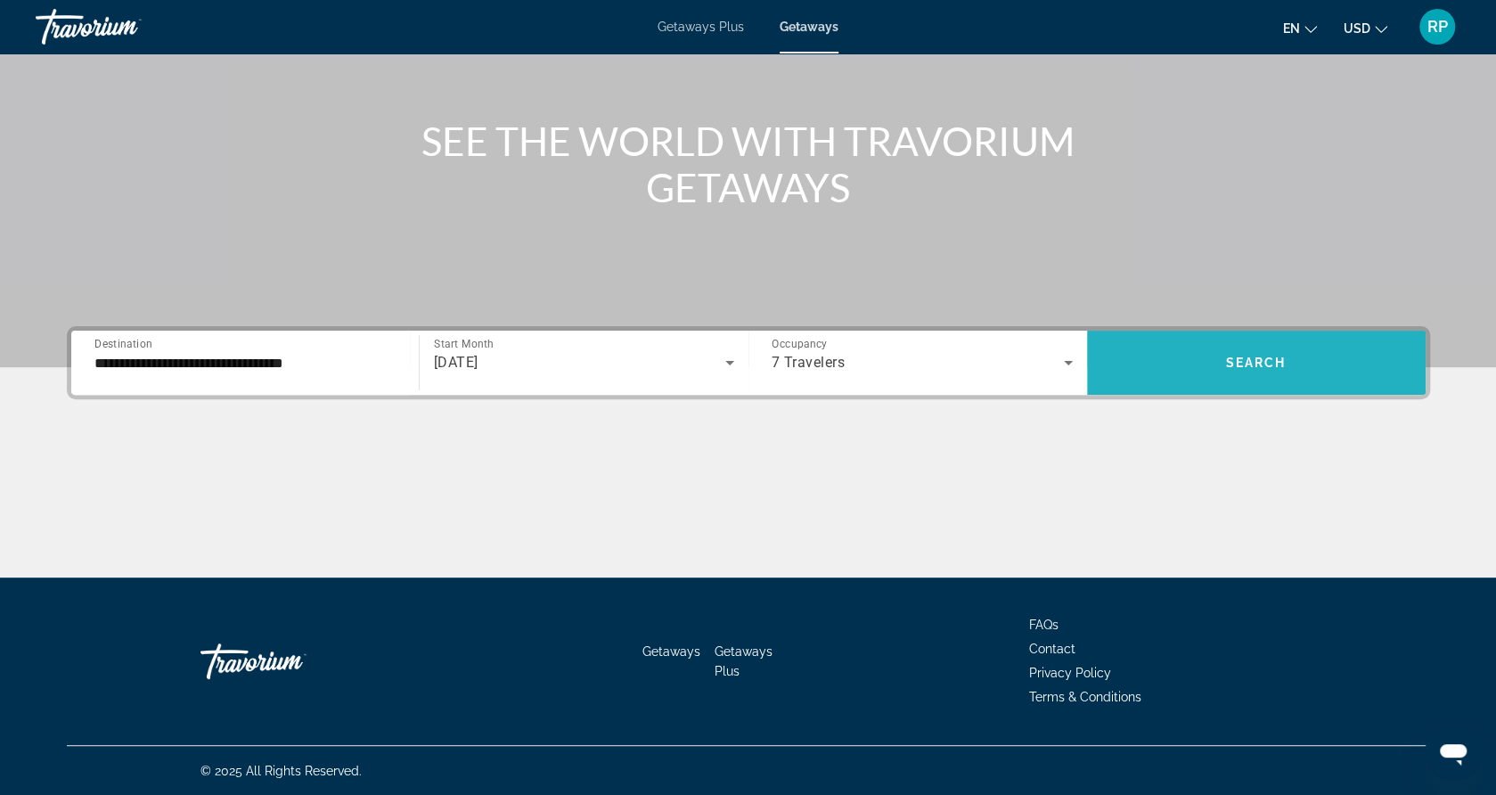
click at [1259, 368] on span "Search" at bounding box center [1256, 363] width 61 height 14
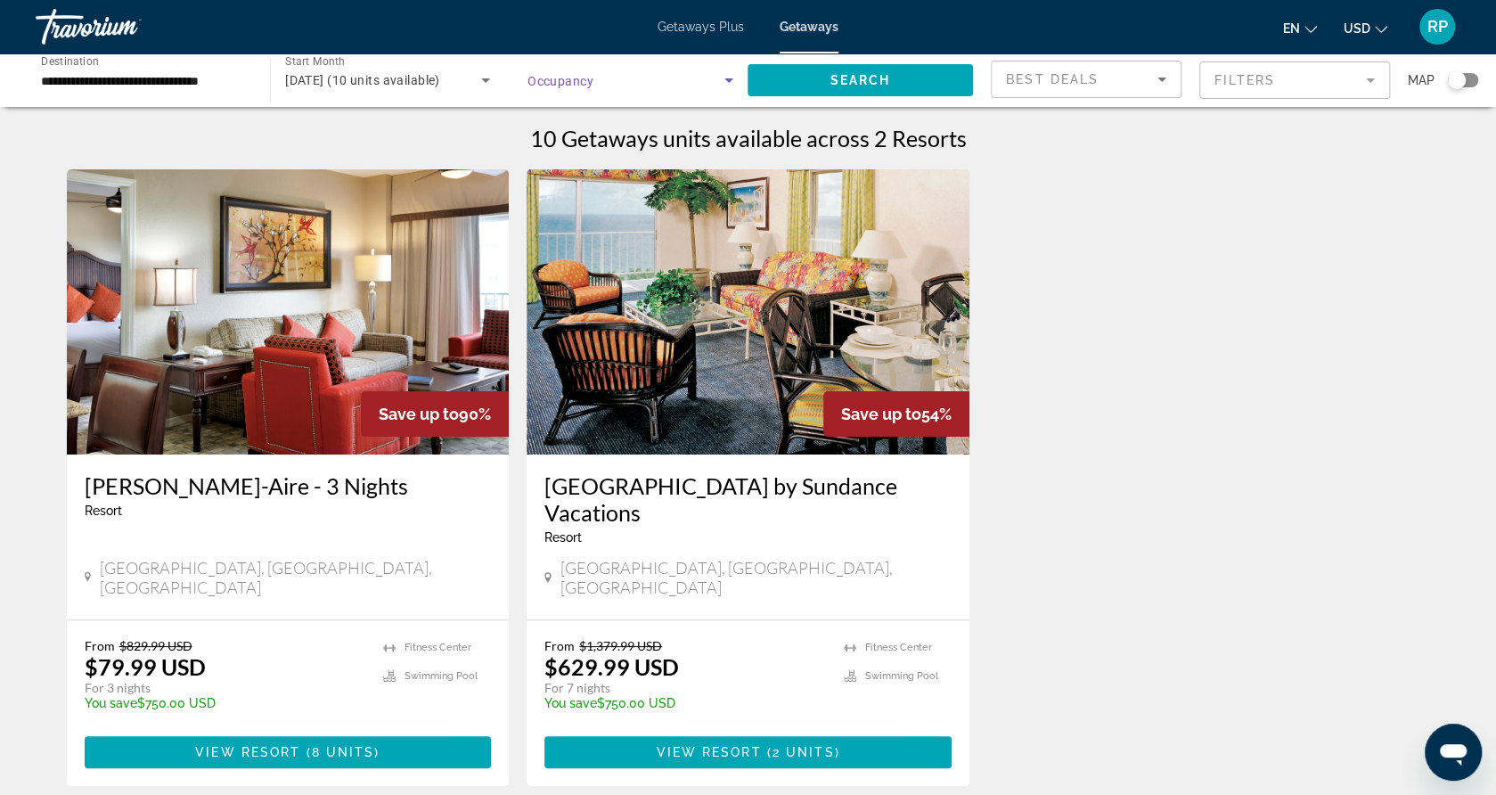
click at [722, 81] on icon "Search widget" at bounding box center [728, 80] width 21 height 21
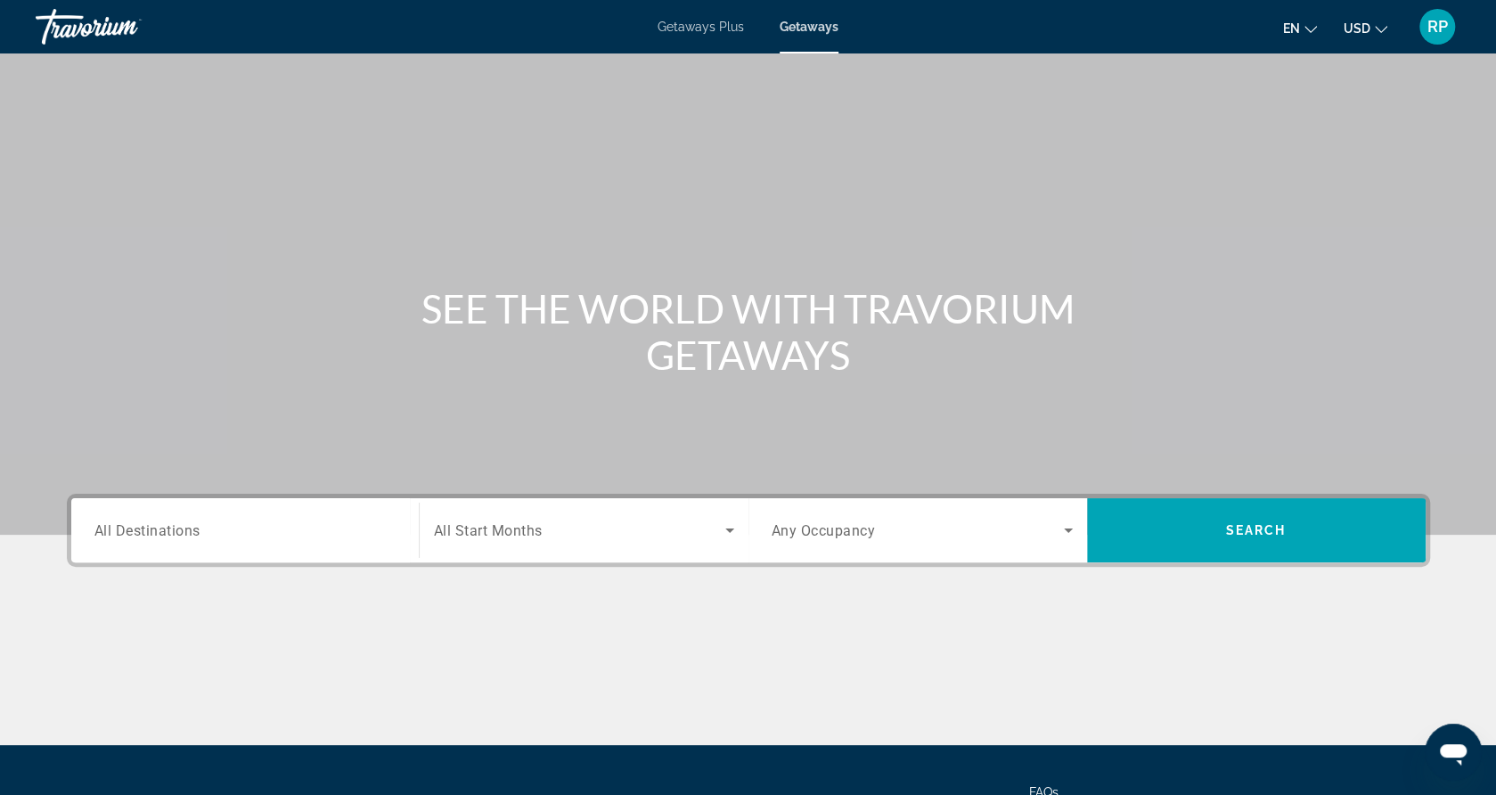
click at [182, 536] on span "All Destinations" at bounding box center [147, 529] width 106 height 17
click at [182, 536] on input "Destination All Destinations" at bounding box center [244, 530] width 301 height 21
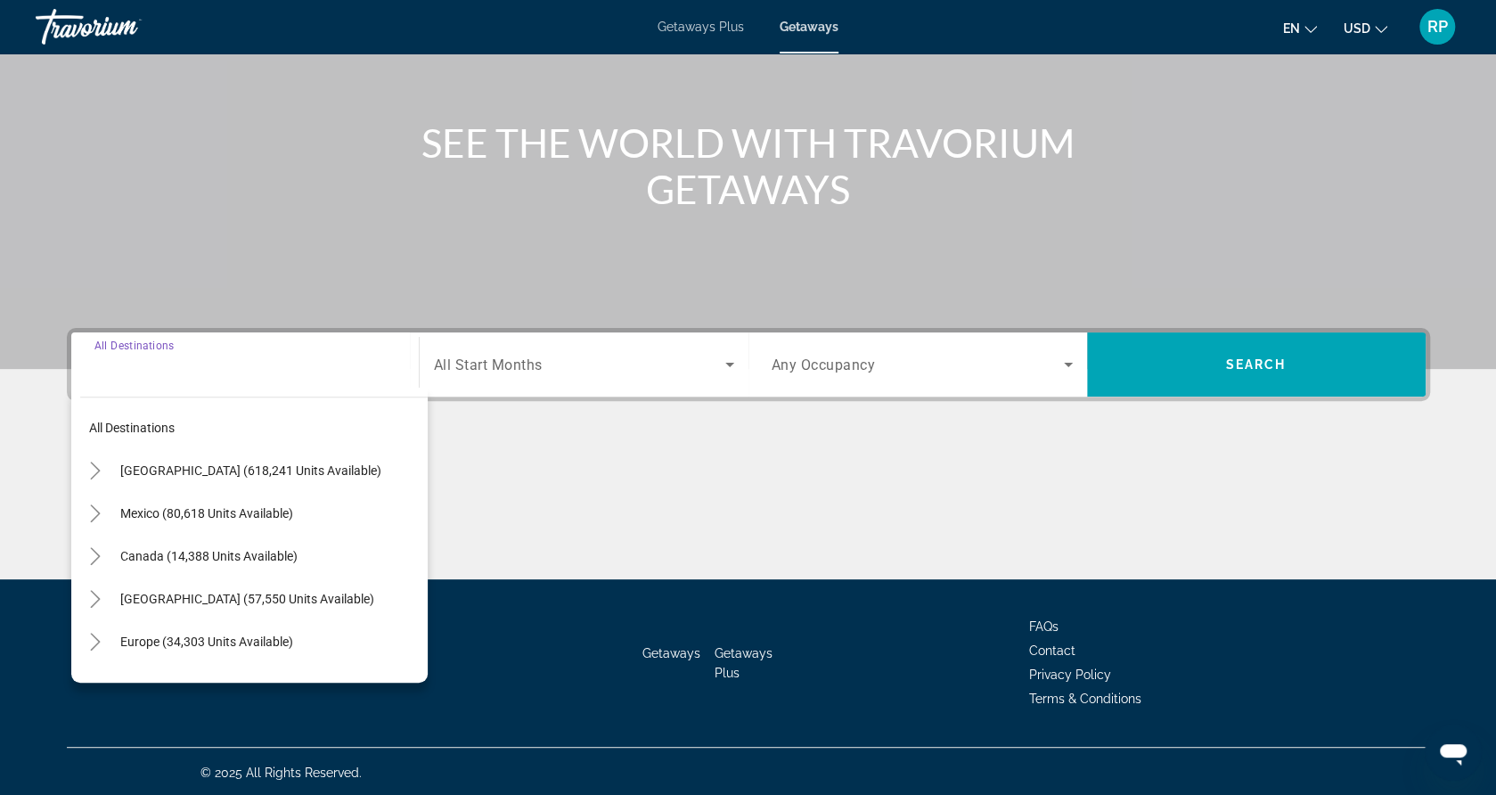
scroll to position [168, 0]
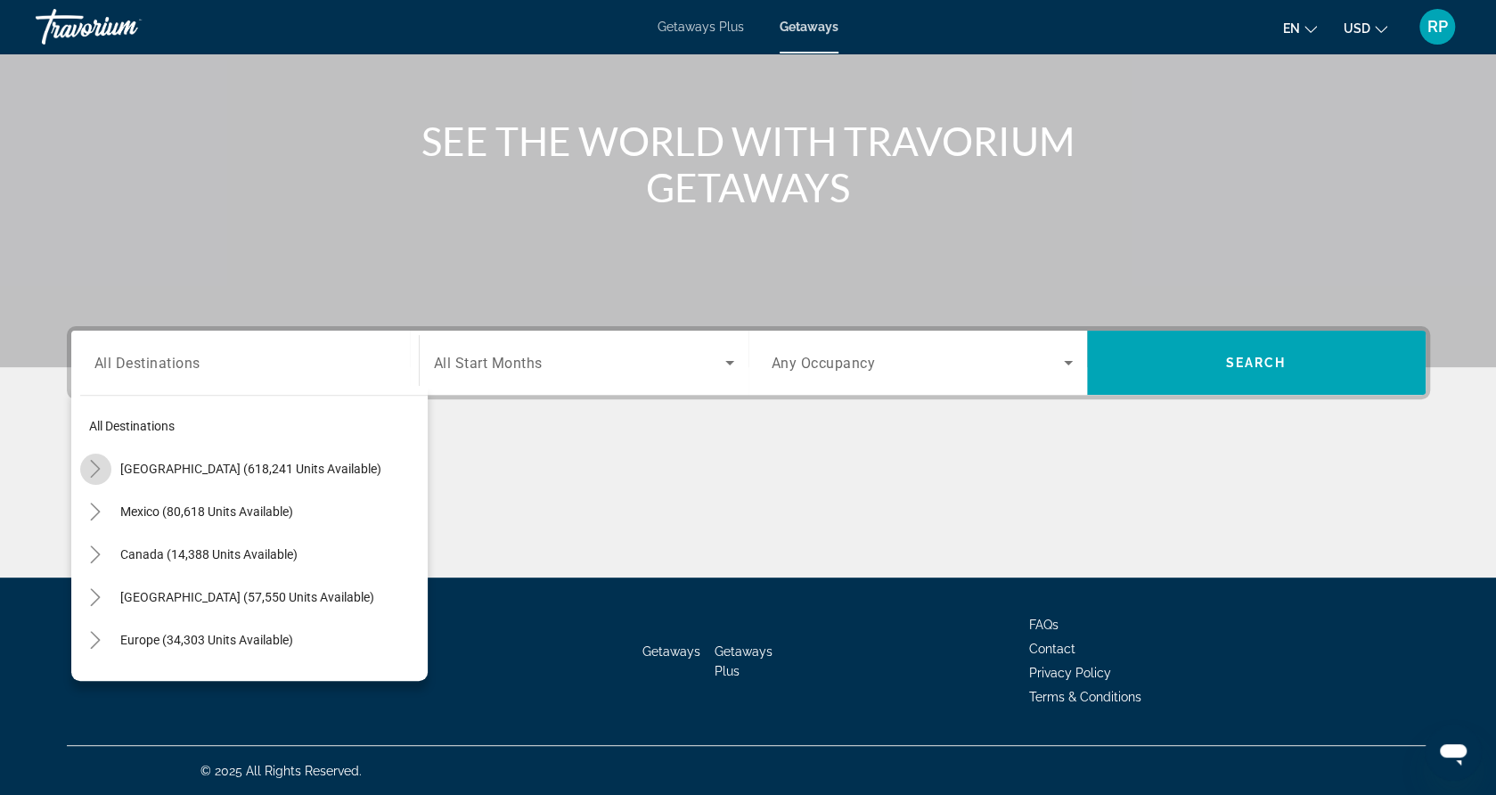
click at [99, 470] on icon "Toggle United States (618,241 units available)" at bounding box center [95, 469] width 18 height 18
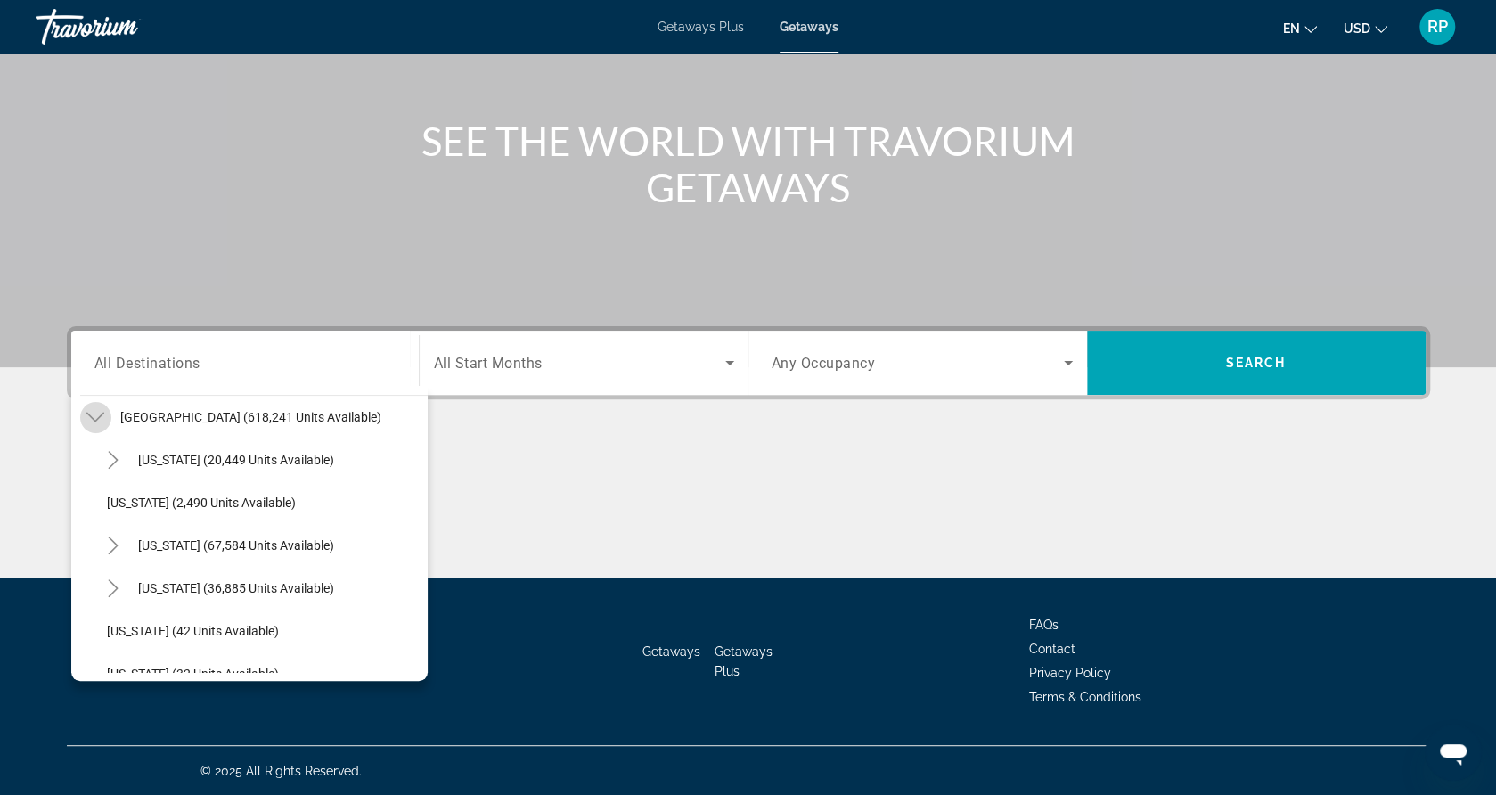
click at [97, 419] on icon "Toggle United States (618,241 units available)" at bounding box center [95, 417] width 18 height 18
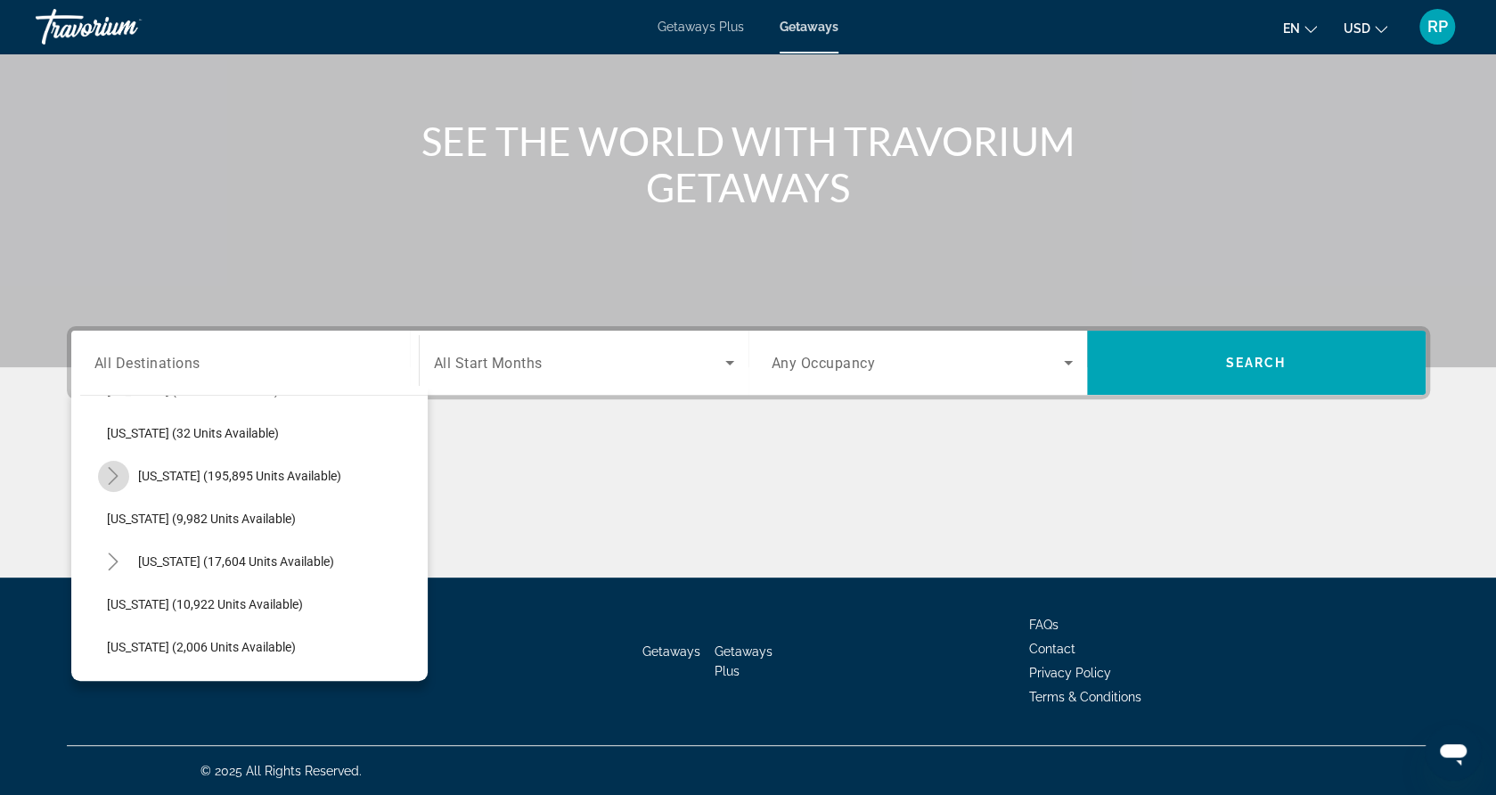
click at [102, 477] on mat-icon "Toggle Florida (195,895 units available)" at bounding box center [113, 476] width 31 height 31
click at [176, 557] on span "[GEOGRAPHIC_DATA] (54,674 units available)" at bounding box center [252, 561] width 254 height 14
type input "**********"
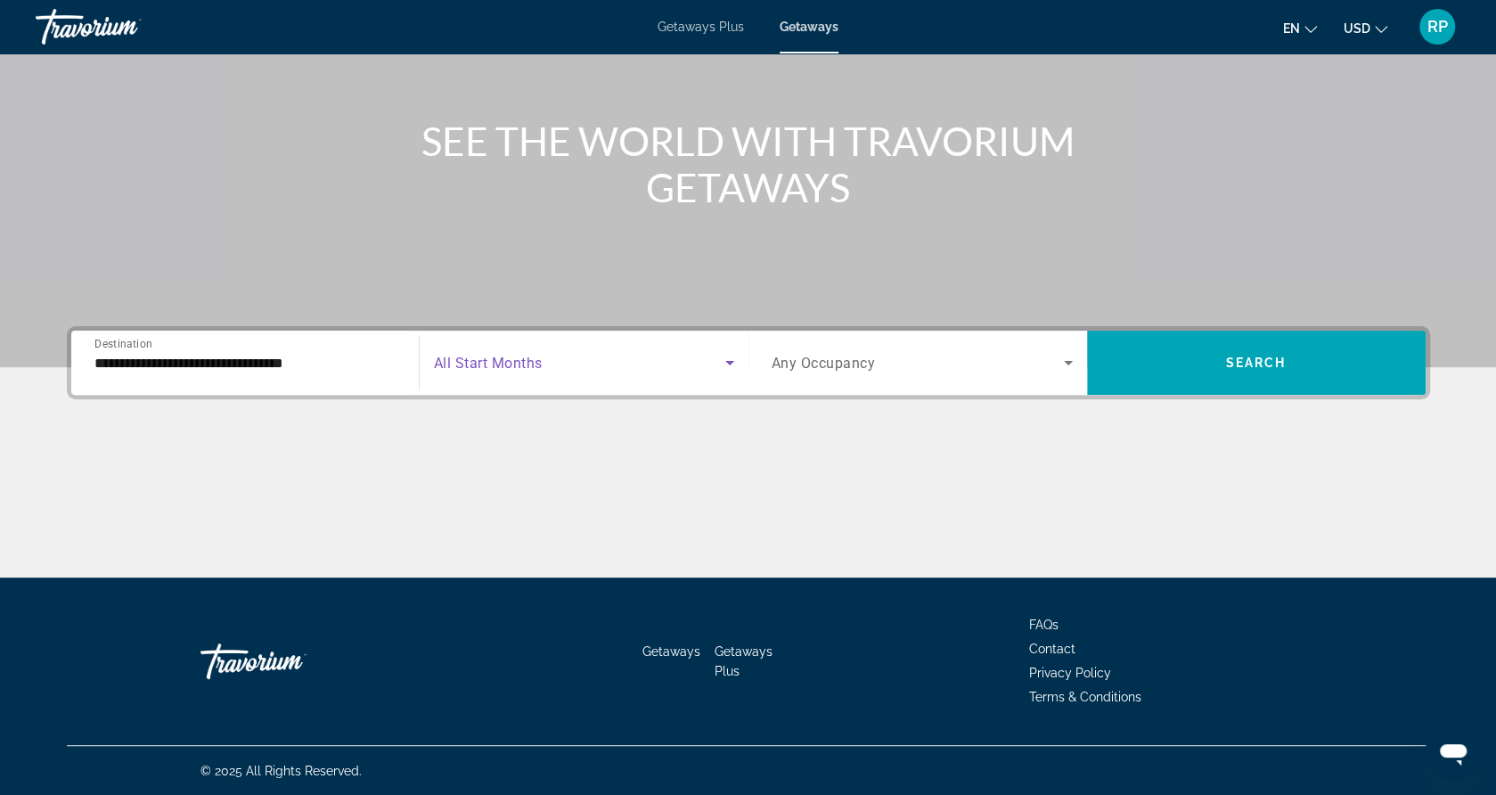
click at [668, 361] on span "Search widget" at bounding box center [579, 362] width 291 height 21
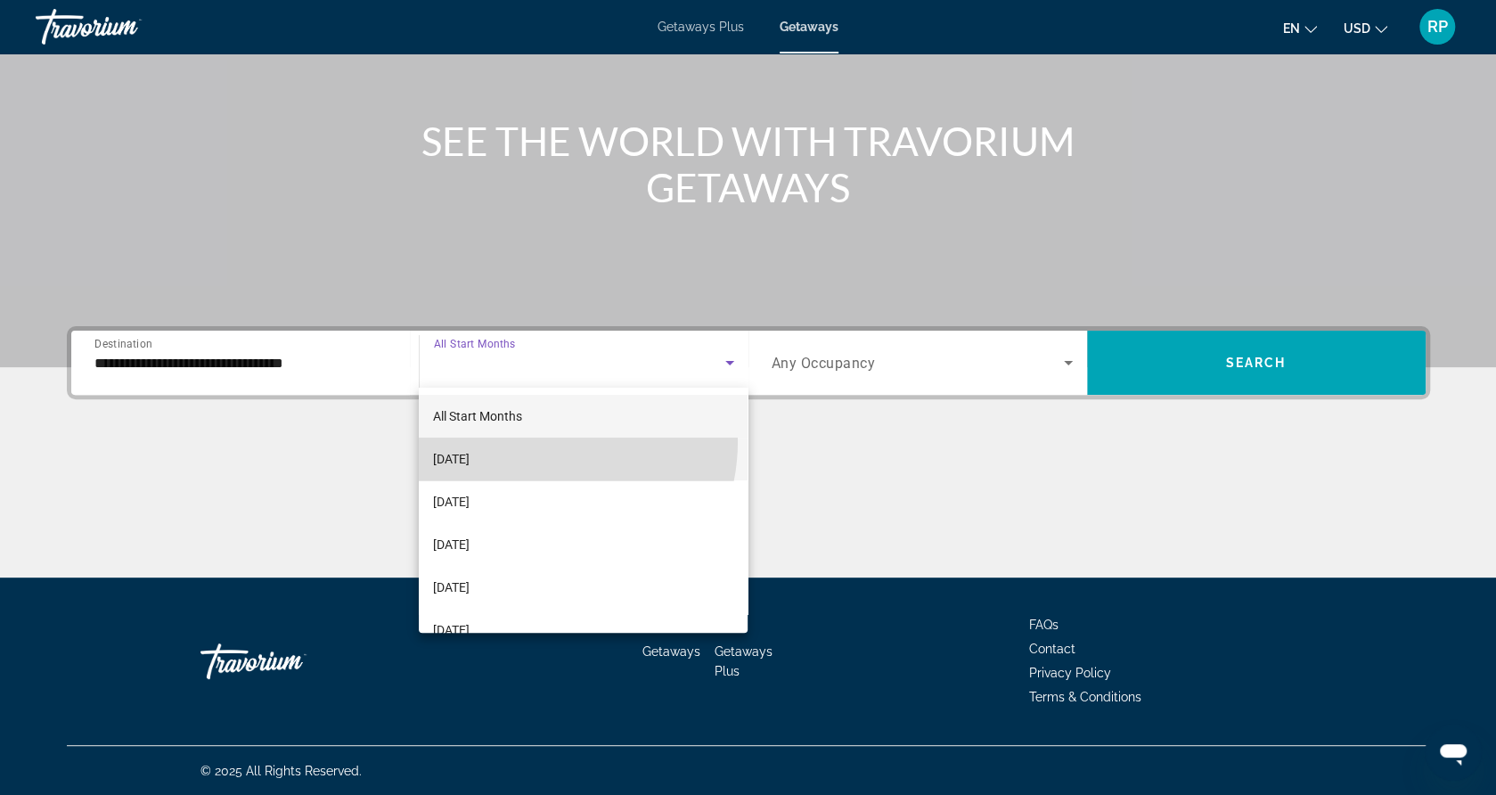
click at [534, 441] on mat-option "[DATE]" at bounding box center [584, 459] width 330 height 43
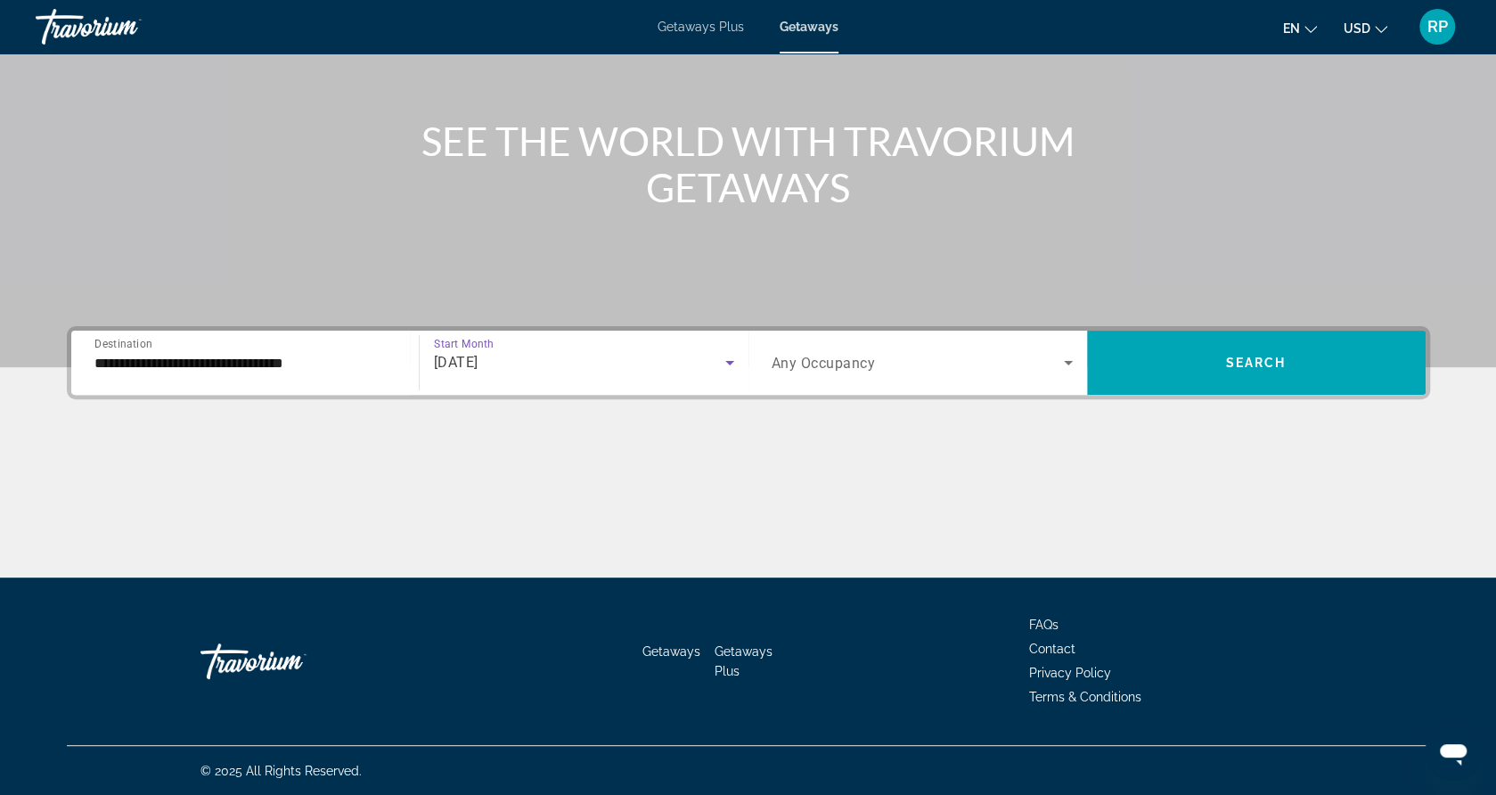
click at [873, 361] on span "Any Occupancy" at bounding box center [824, 363] width 104 height 17
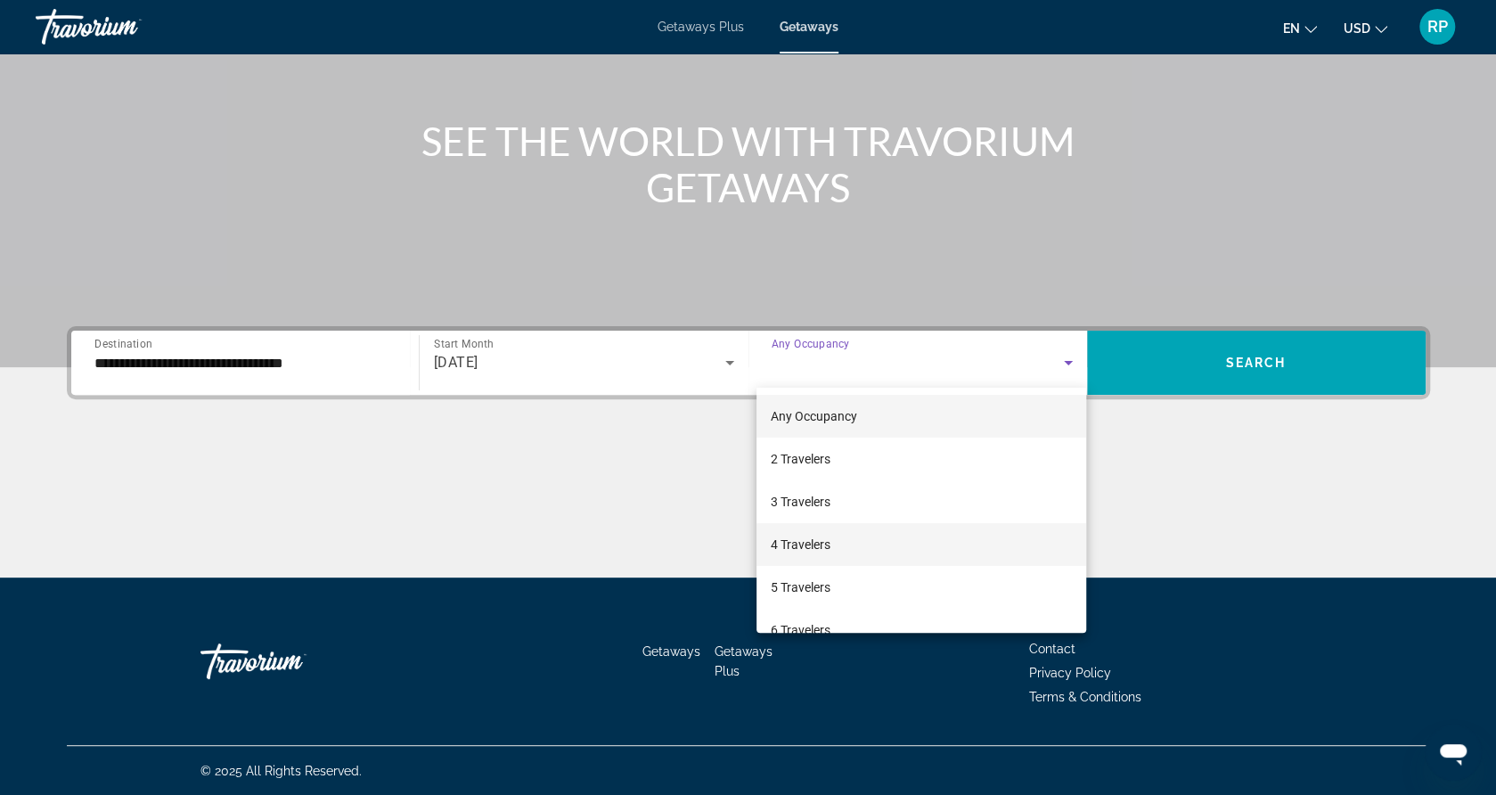
click at [819, 537] on span "4 Travelers" at bounding box center [801, 544] width 60 height 21
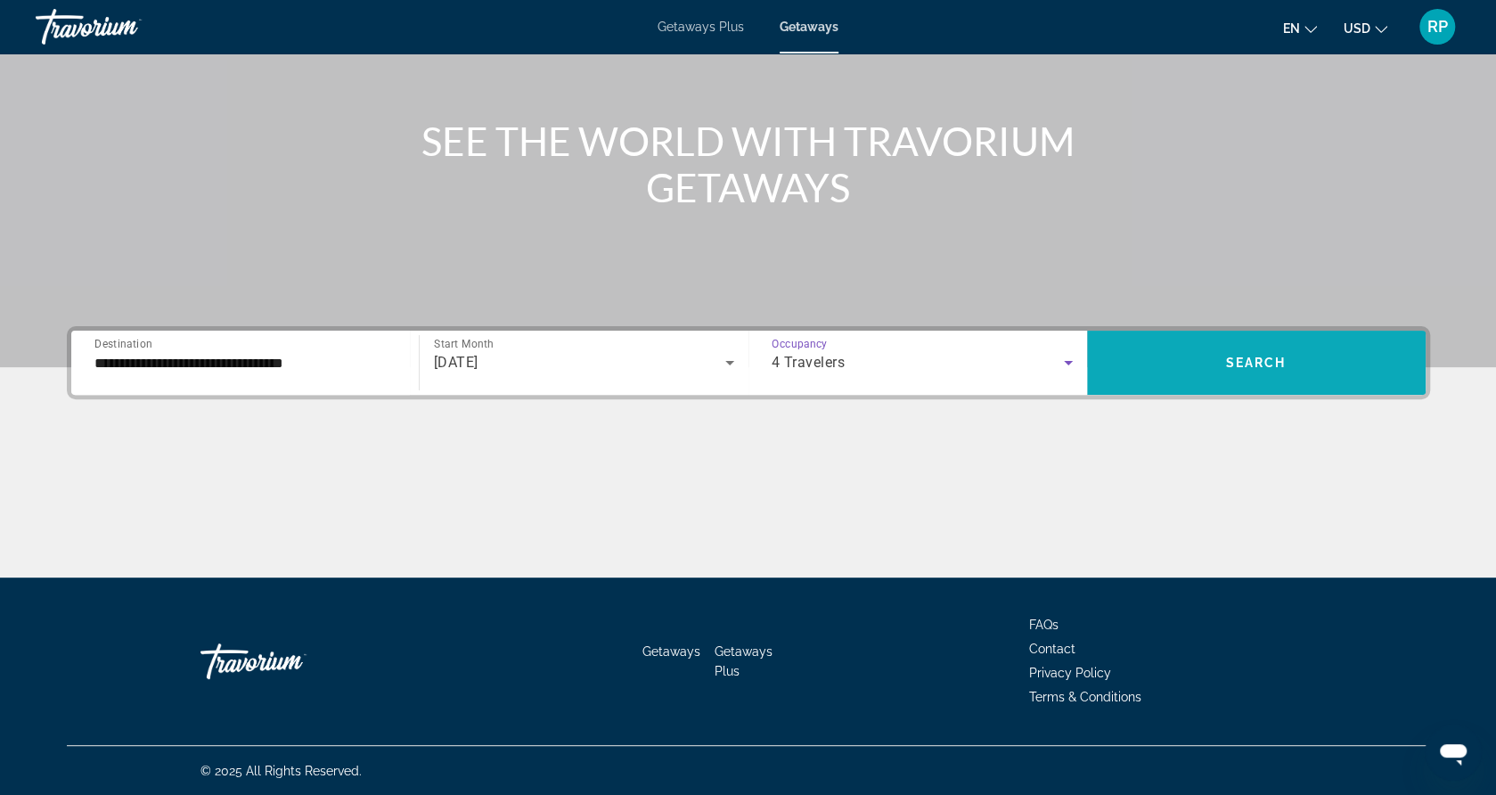
click at [1205, 350] on span "Search widget" at bounding box center [1256, 362] width 339 height 43
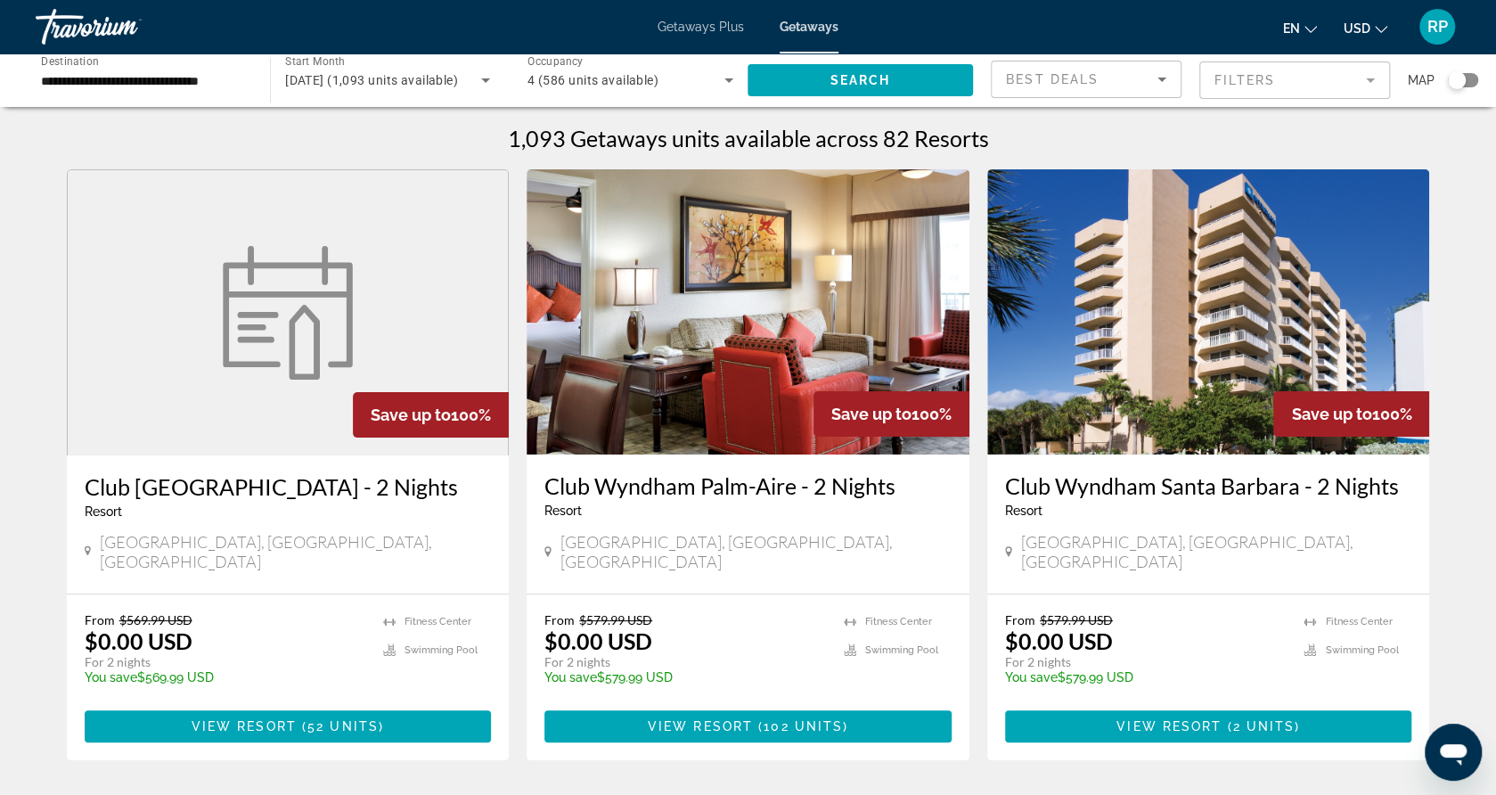
click at [269, 484] on h3 "Club [GEOGRAPHIC_DATA] - 2 Nights" at bounding box center [288, 486] width 407 height 27
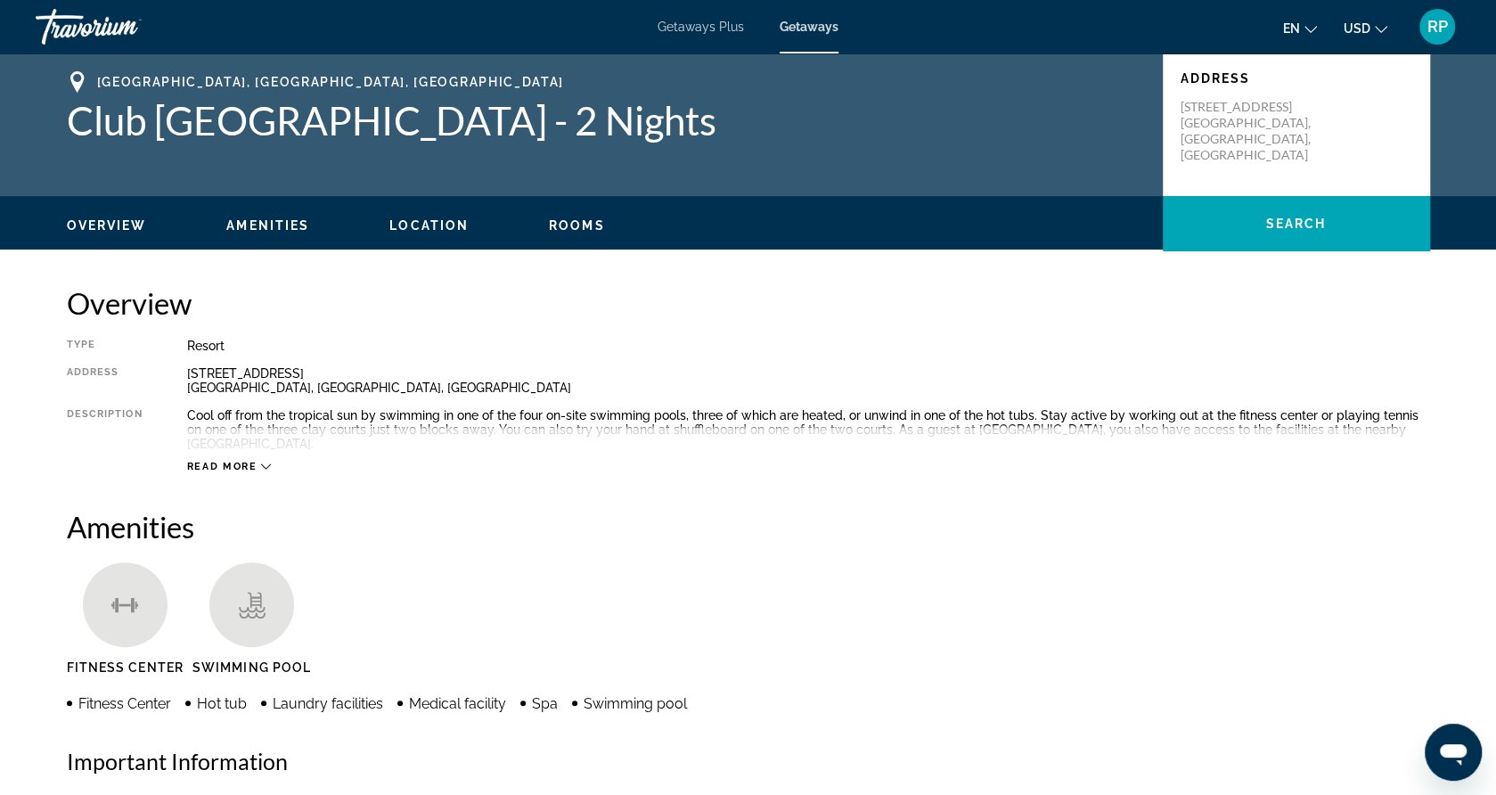
click at [652, 378] on div "[STREET_ADDRESS] [GEOGRAPHIC_DATA], [GEOGRAPHIC_DATA], [GEOGRAPHIC_DATA]" at bounding box center [808, 380] width 1243 height 29
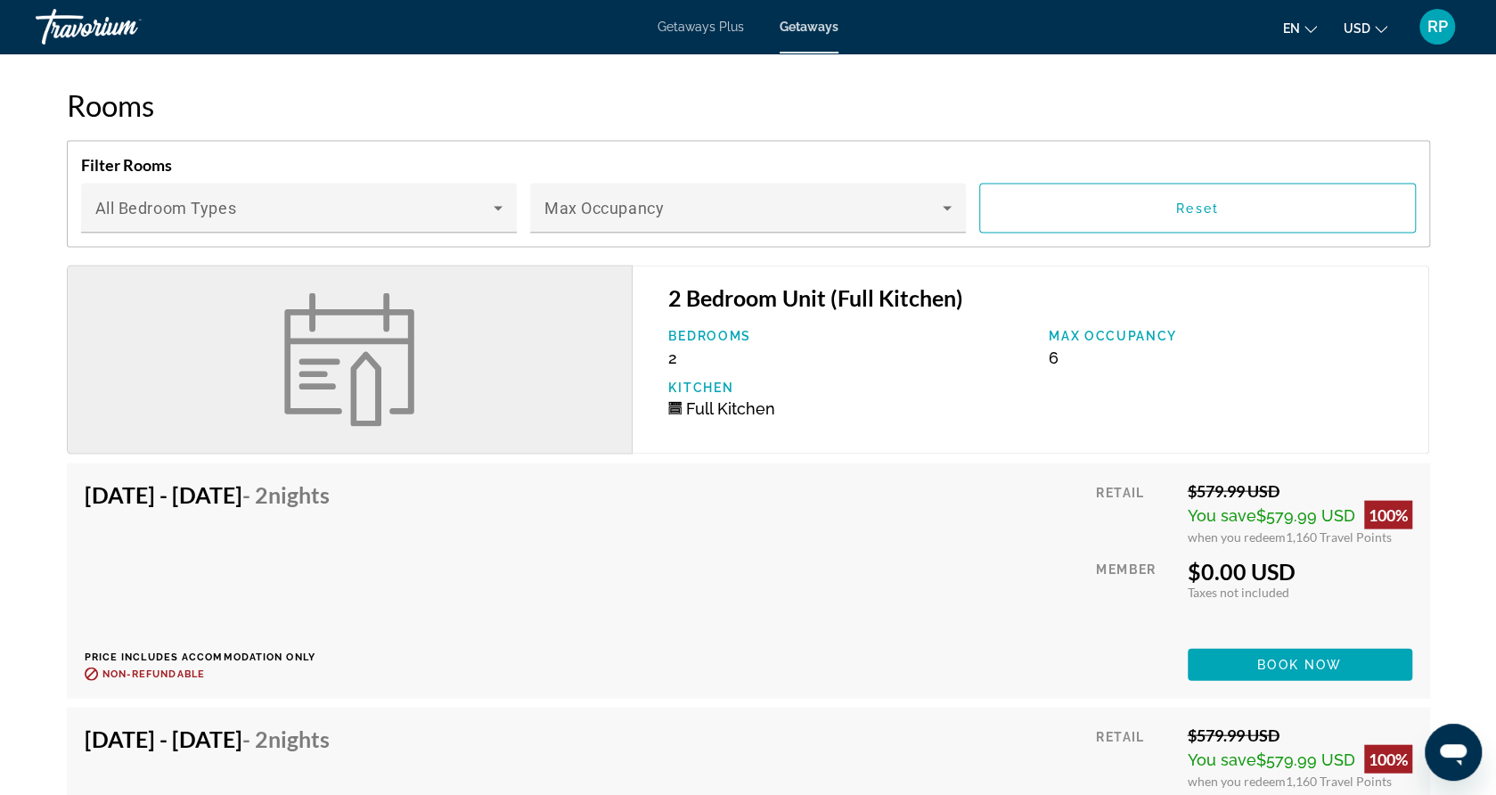
scroll to position [2246, 0]
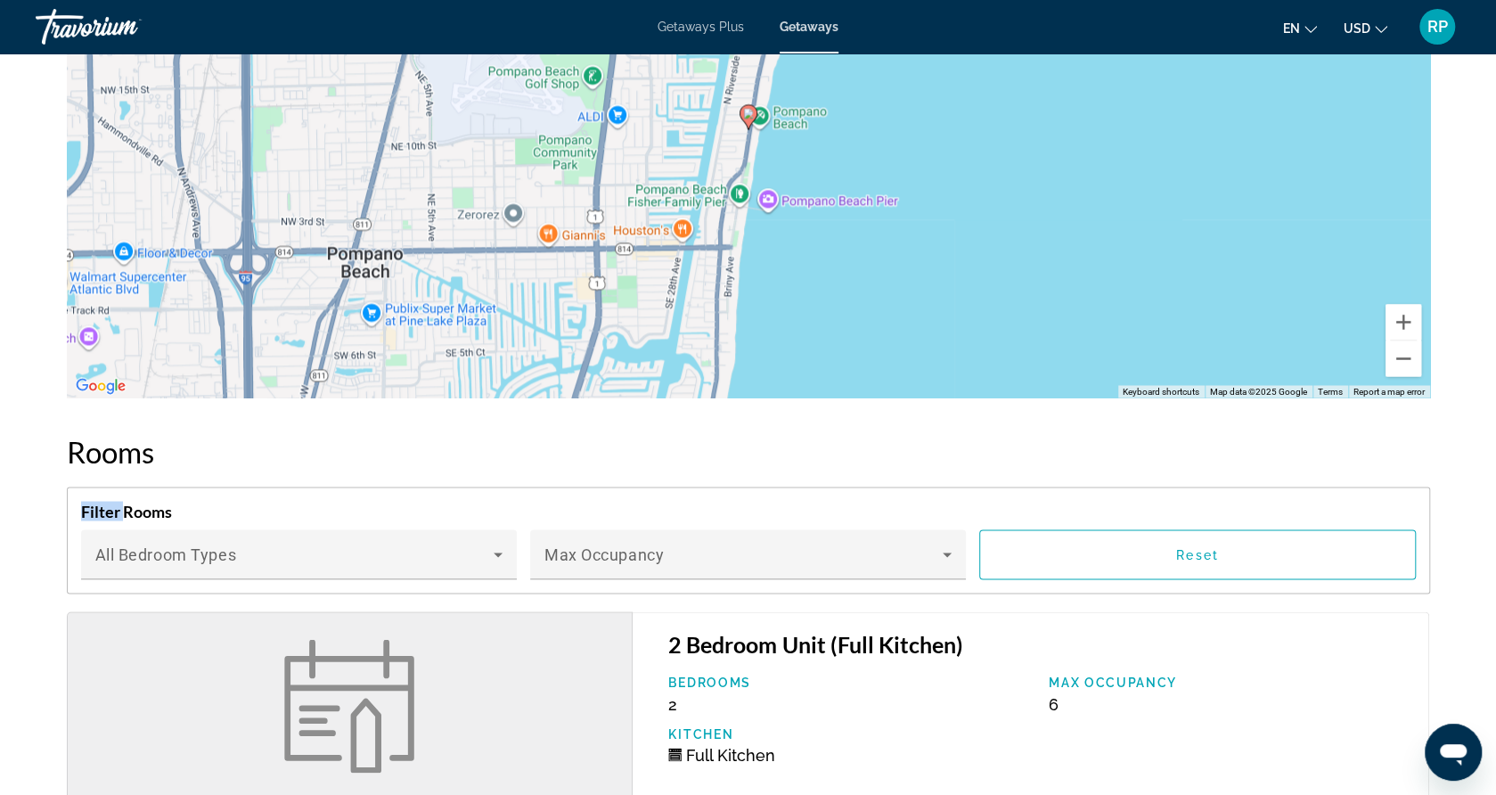
scroll to position [1818, 0]
